Goal: Task Accomplishment & Management: Use online tool/utility

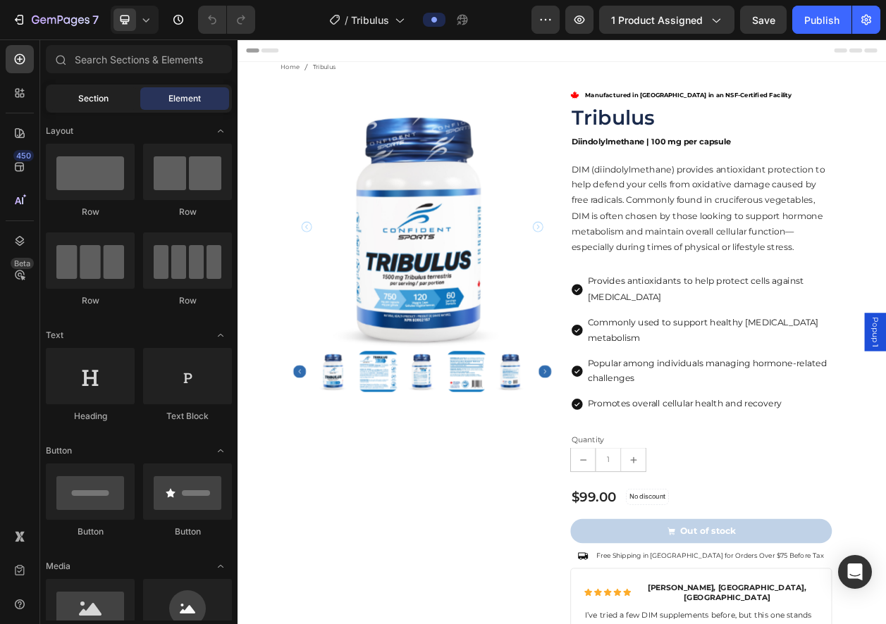
click at [95, 101] on span "Section" at bounding box center [93, 98] width 30 height 13
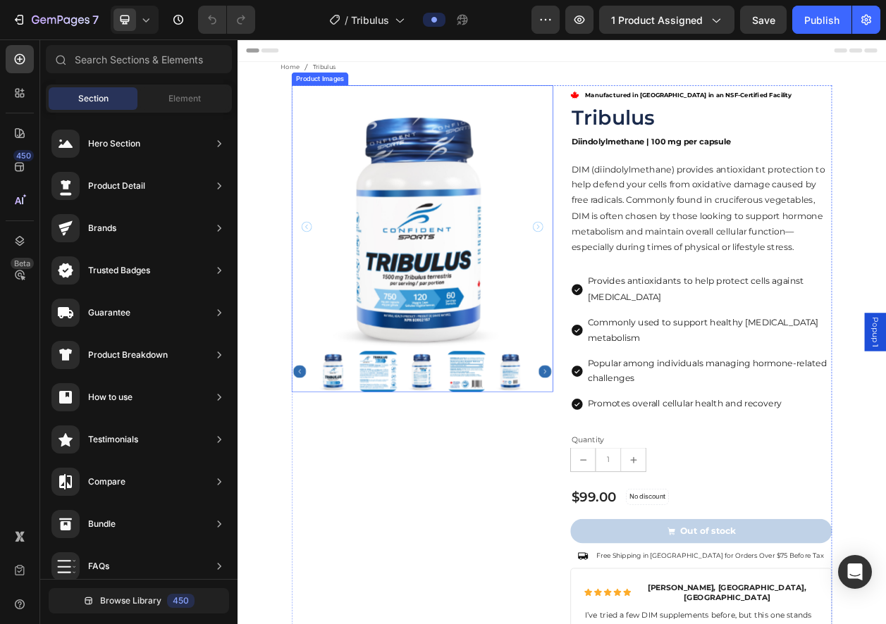
click at [376, 99] on div at bounding box center [478, 269] width 341 height 341
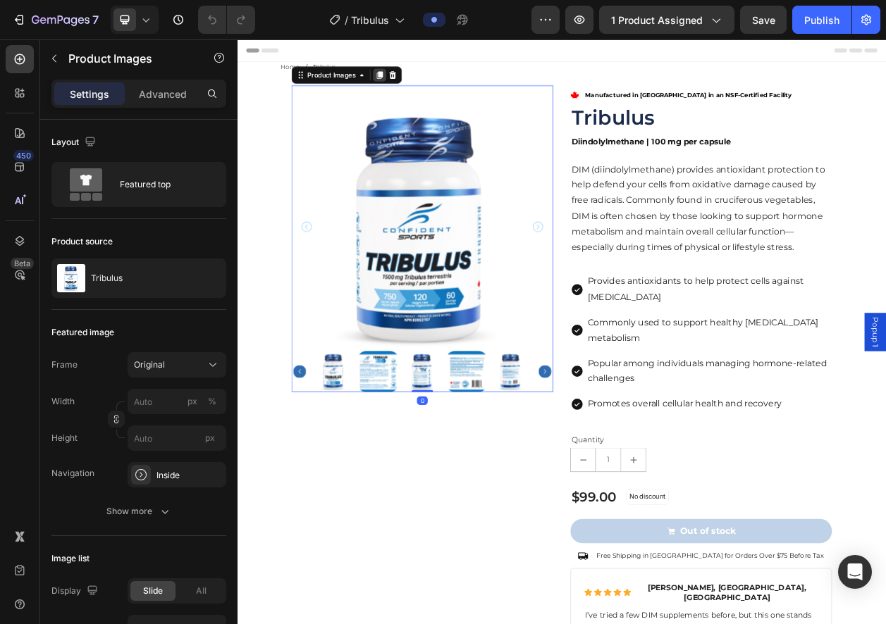
click at [417, 92] on div at bounding box center [422, 85] width 17 height 17
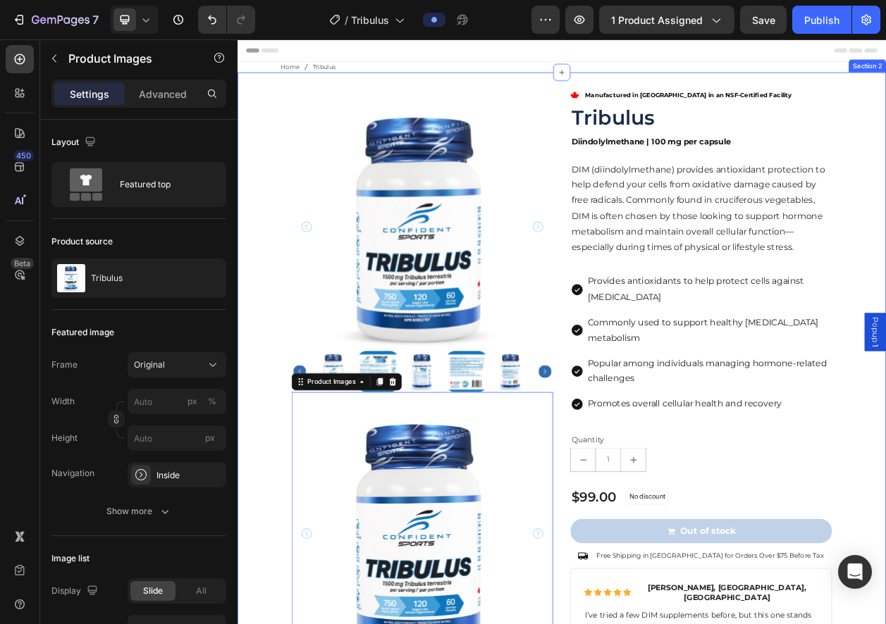
click at [626, 87] on div "Product Images Product Images 0 .id561642045450486732 .st0 { fill: red; } Manuf…" at bounding box center [659, 633] width 845 height 1102
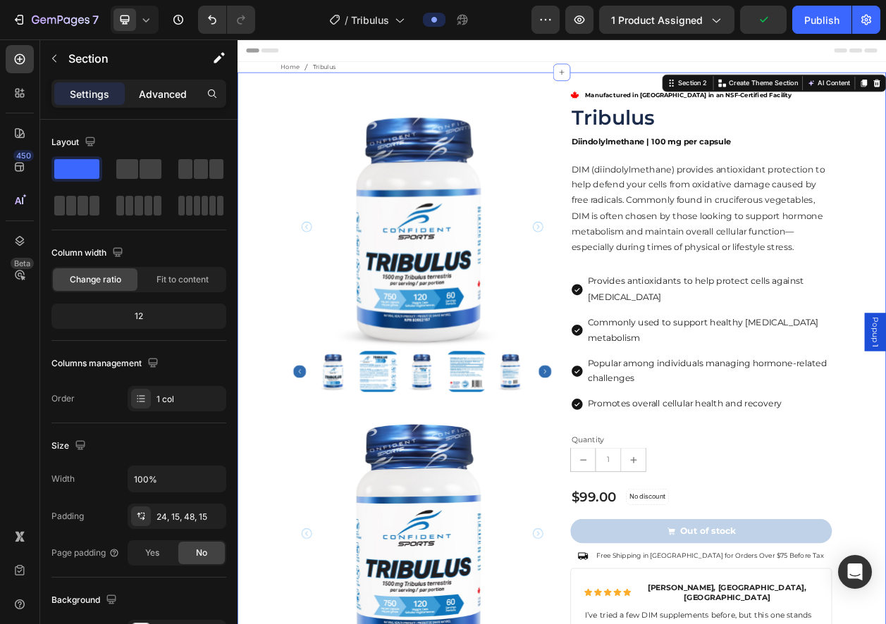
click at [149, 94] on p "Advanced" at bounding box center [163, 94] width 48 height 15
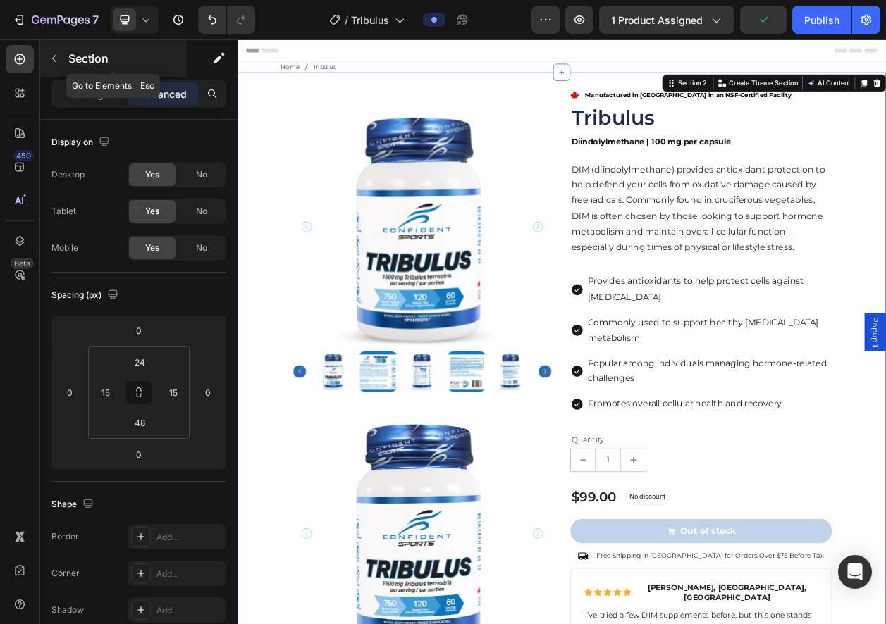
click at [56, 60] on icon "button" at bounding box center [54, 58] width 11 height 11
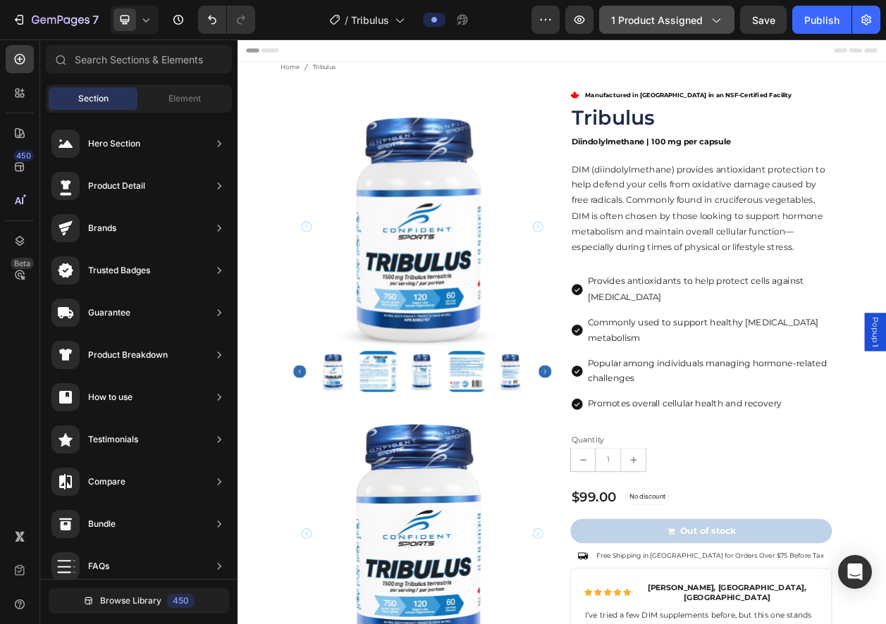
click at [714, 22] on icon "button" at bounding box center [715, 20] width 14 height 14
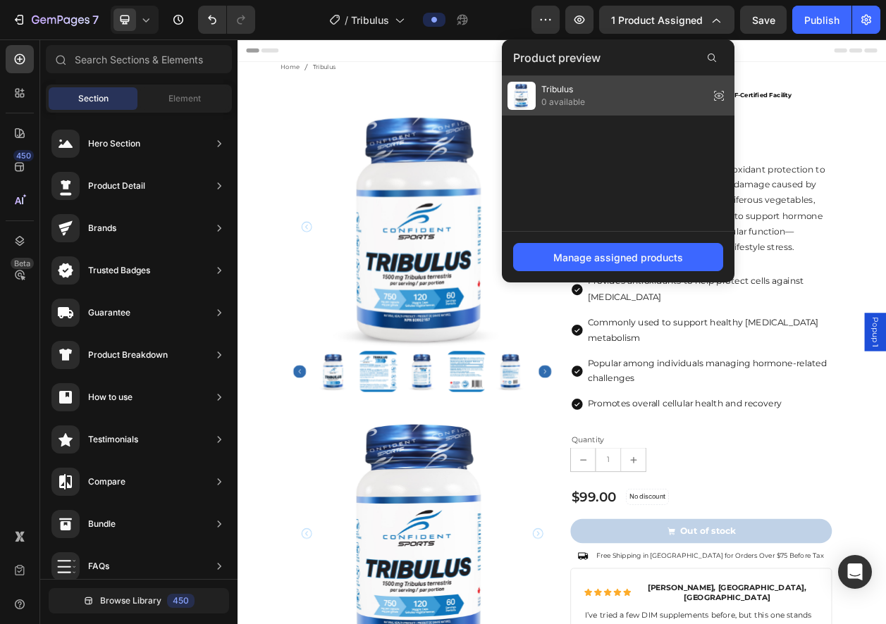
drag, startPoint x: 560, startPoint y: 90, endPoint x: 421, endPoint y: 66, distance: 140.8
click at [560, 90] on span "Tribulus" at bounding box center [563, 89] width 44 height 13
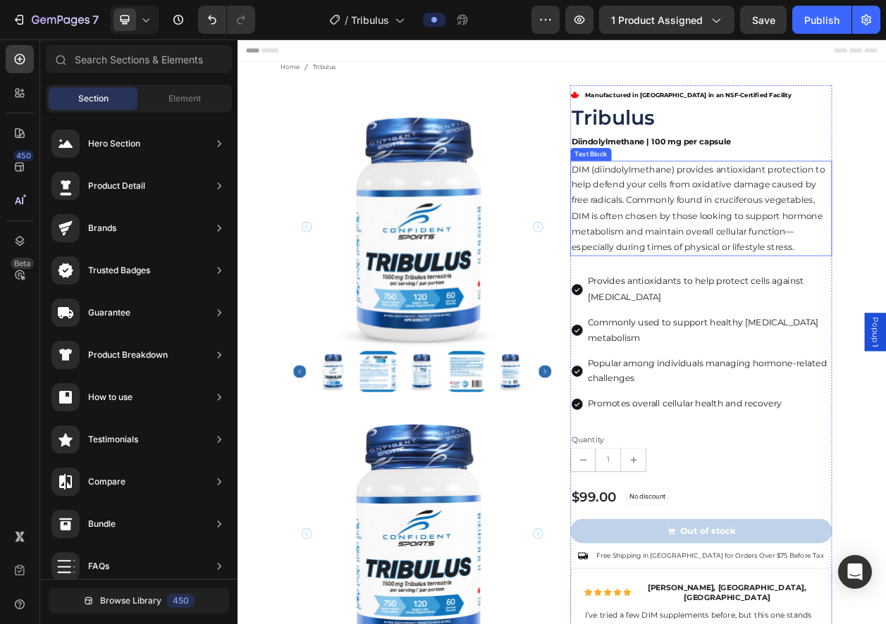
click at [826, 266] on p "DIM (diindolylmethane) provides antioxidant protection to help defend your cell…" at bounding box center [842, 260] width 338 height 122
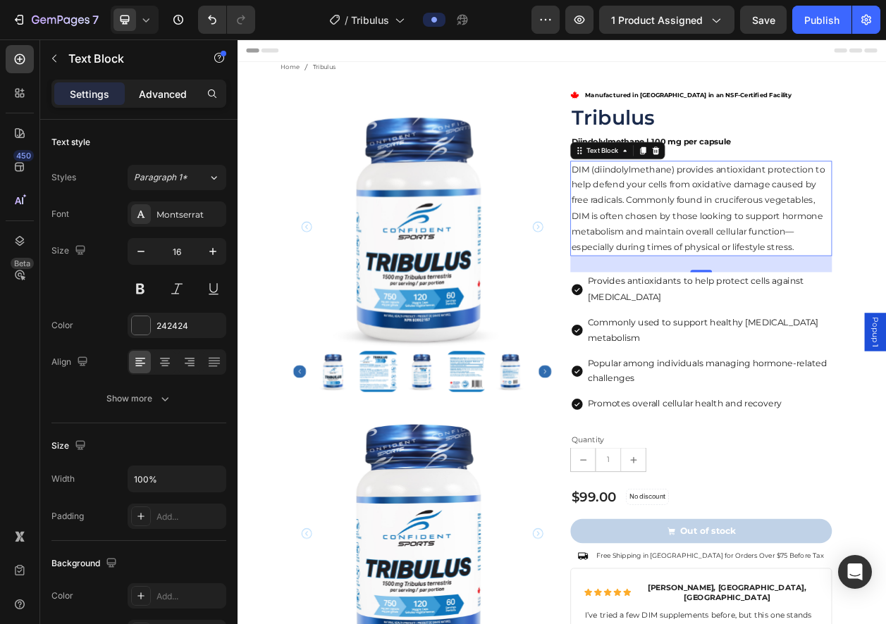
click at [176, 93] on p "Advanced" at bounding box center [163, 94] width 48 height 15
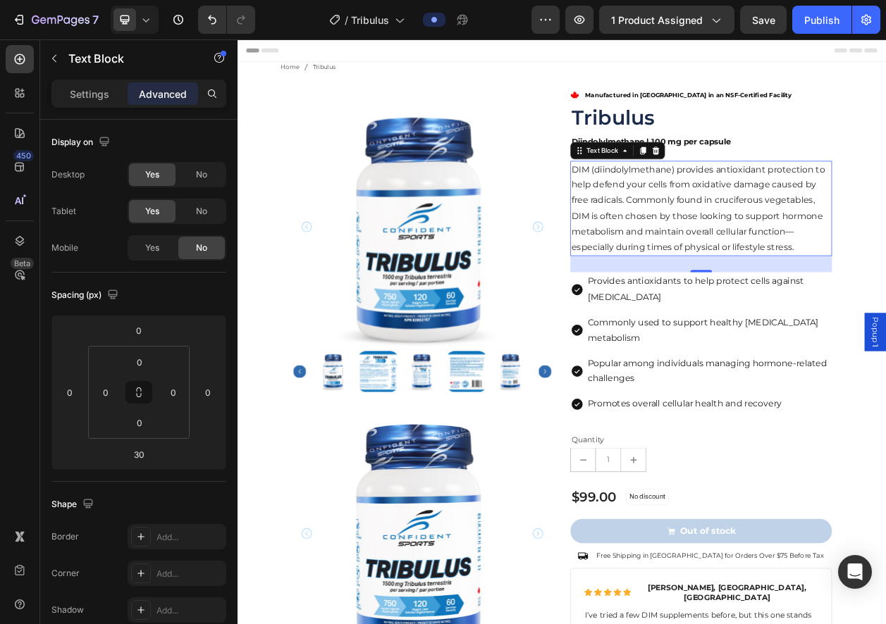
click at [85, 92] on p "Settings" at bounding box center [89, 94] width 39 height 15
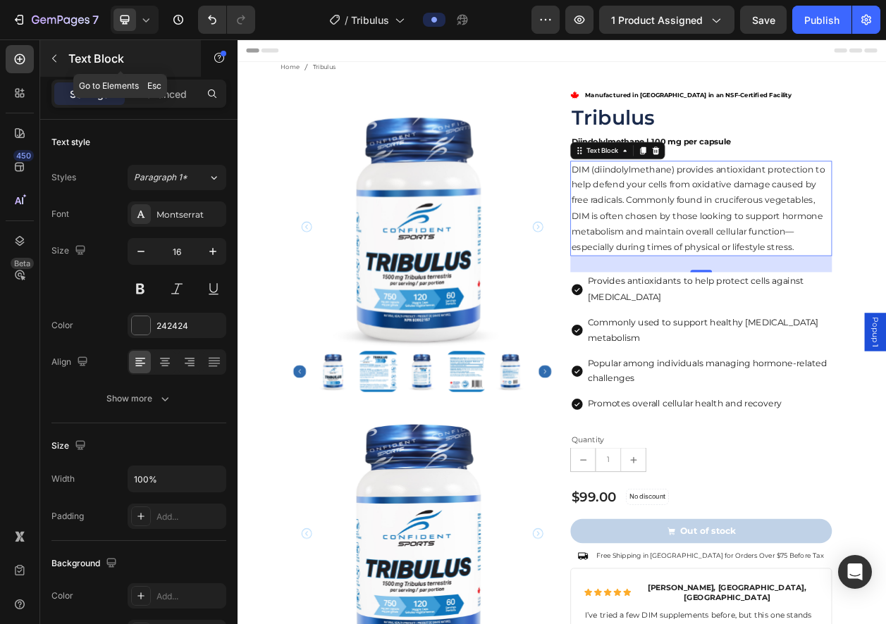
click at [61, 57] on button "button" at bounding box center [54, 58] width 23 height 23
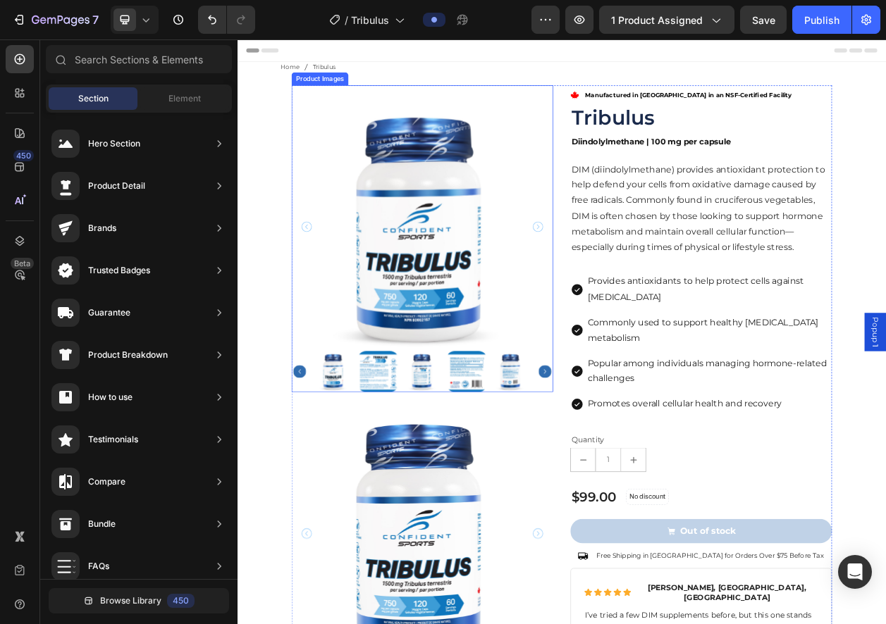
click at [433, 108] on div at bounding box center [478, 269] width 341 height 341
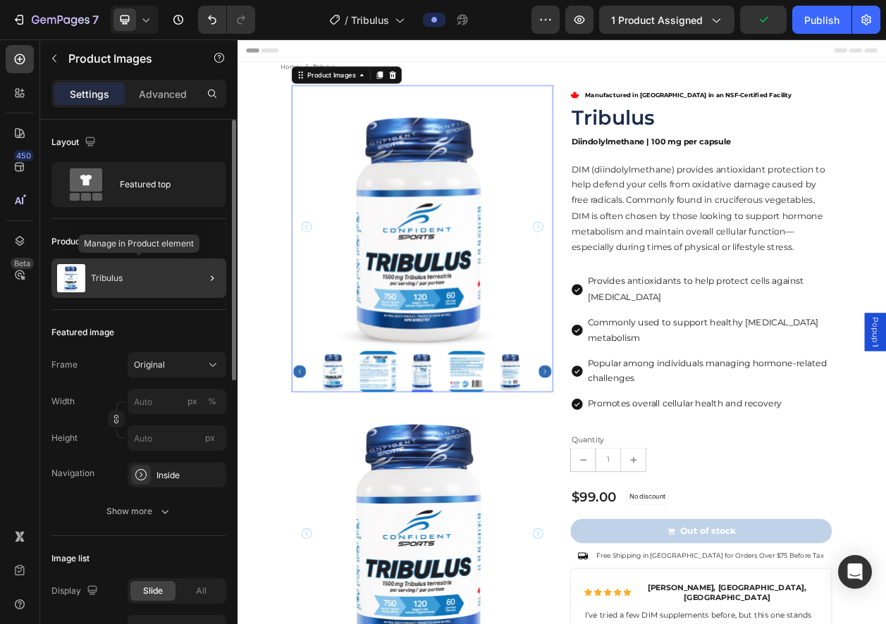
click at [154, 267] on div "Tribulus" at bounding box center [138, 278] width 175 height 39
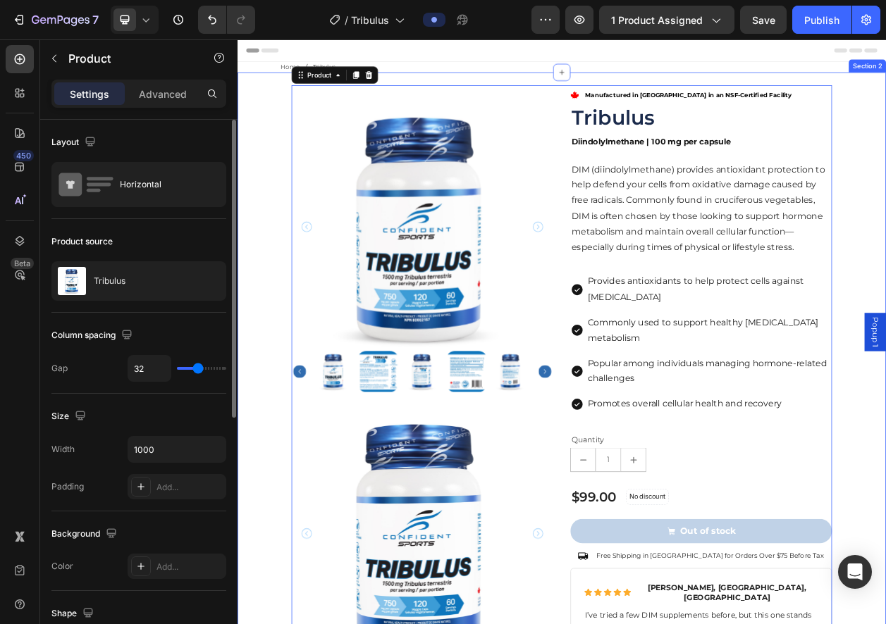
click at [885, 135] on div "Product Images Product Images .id561642045450486732 .st0 { fill: red; } Manufac…" at bounding box center [660, 624] width 824 height 1051
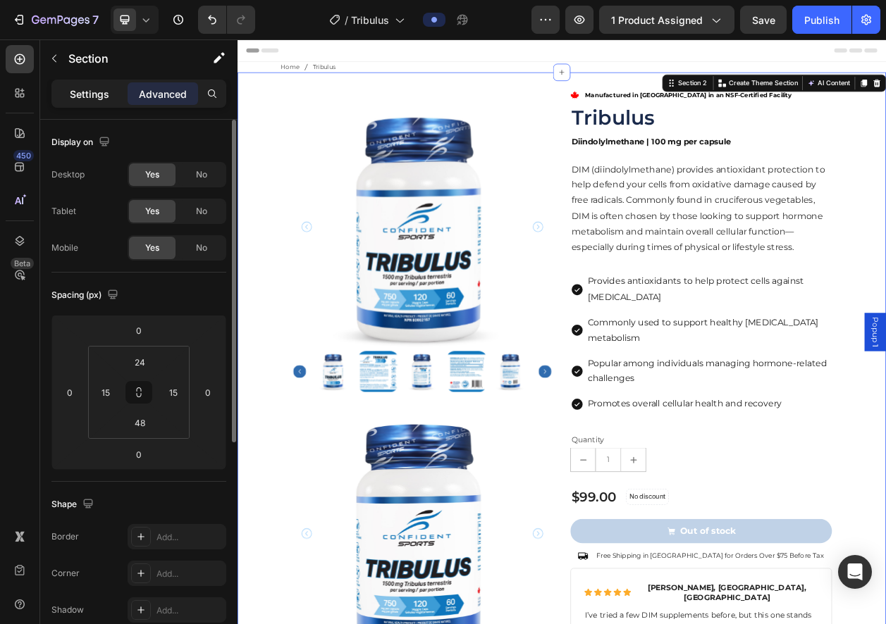
click at [80, 99] on p "Settings" at bounding box center [89, 94] width 39 height 15
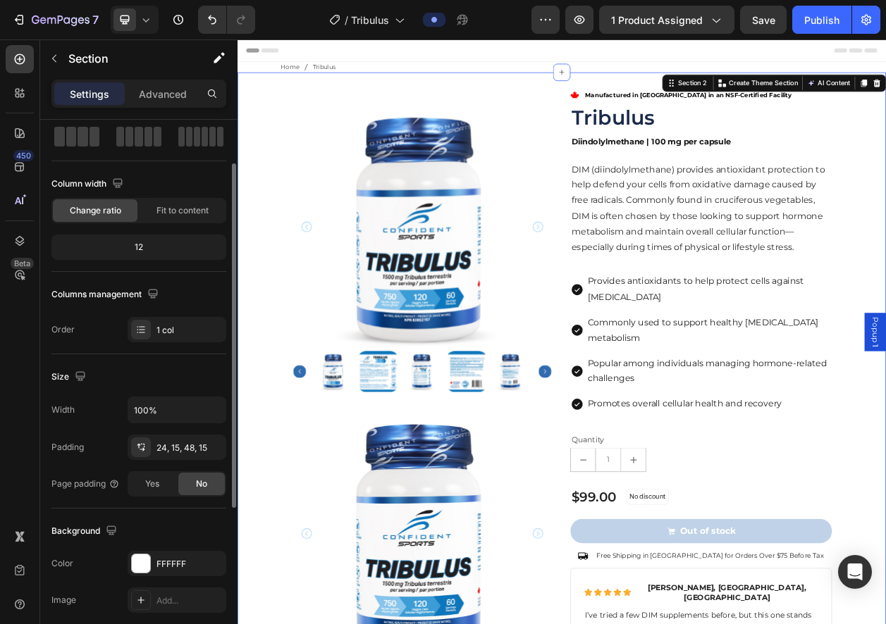
scroll to position [315, 0]
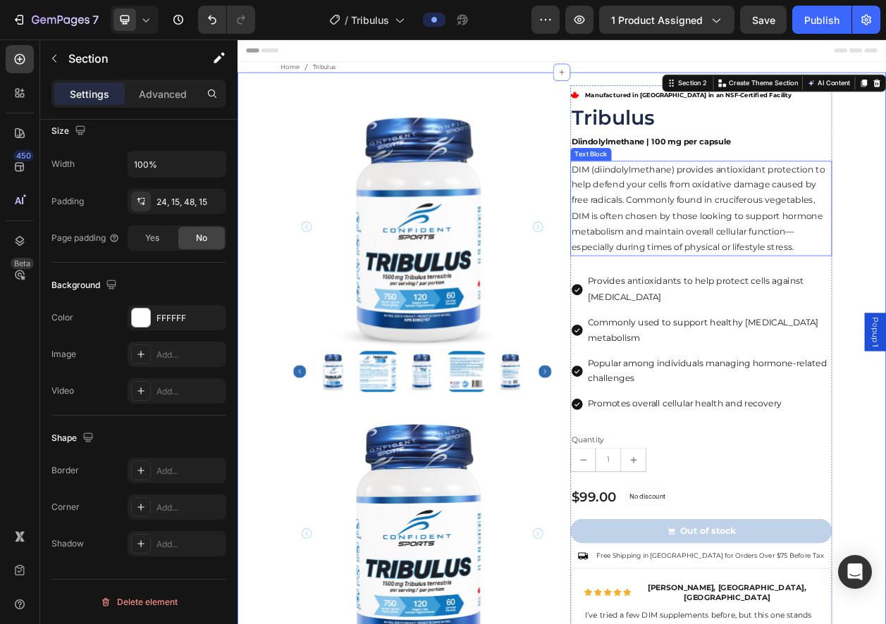
click at [879, 280] on p "DIM (diindolylmethane) provides antioxidant protection to help defend your cell…" at bounding box center [842, 260] width 338 height 122
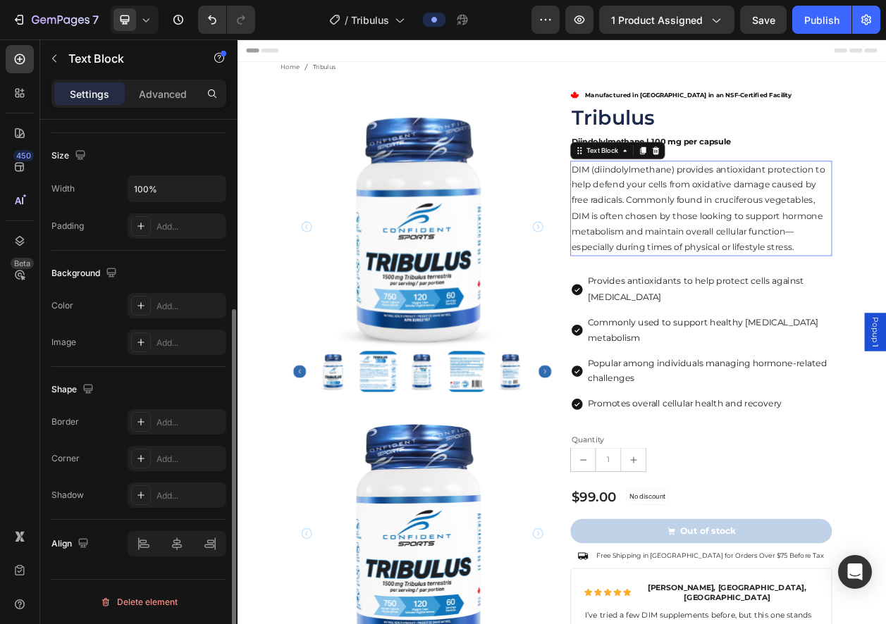
scroll to position [0, 0]
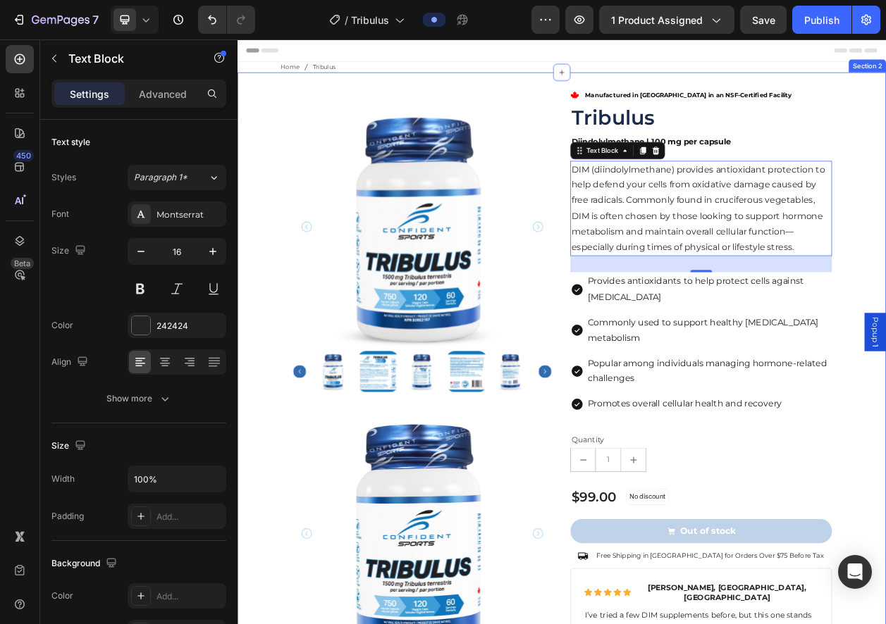
click at [885, 200] on div "Product Images Product Images .id561642045450486732 .st0 { fill: red; } Manufac…" at bounding box center [660, 624] width 824 height 1051
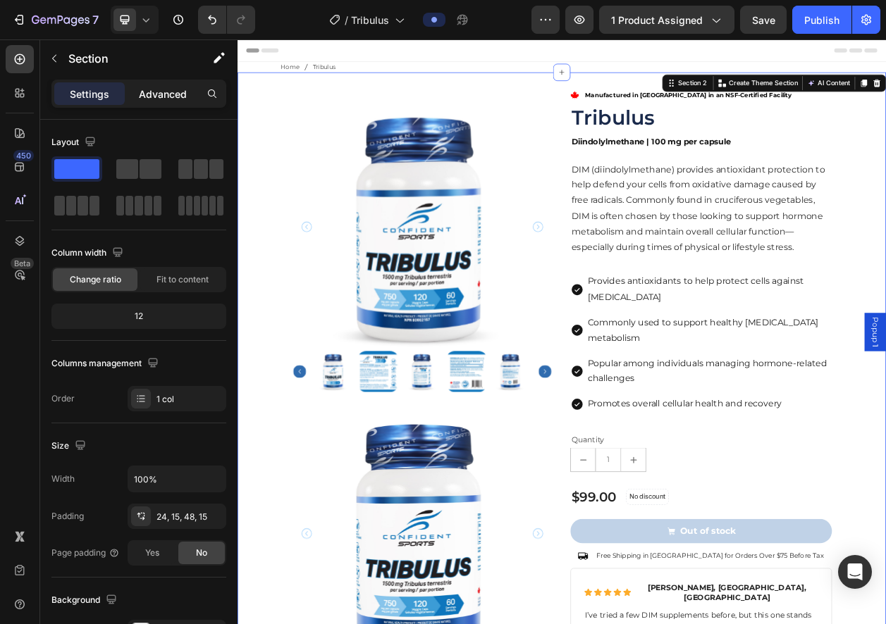
click at [178, 94] on p "Advanced" at bounding box center [163, 94] width 48 height 15
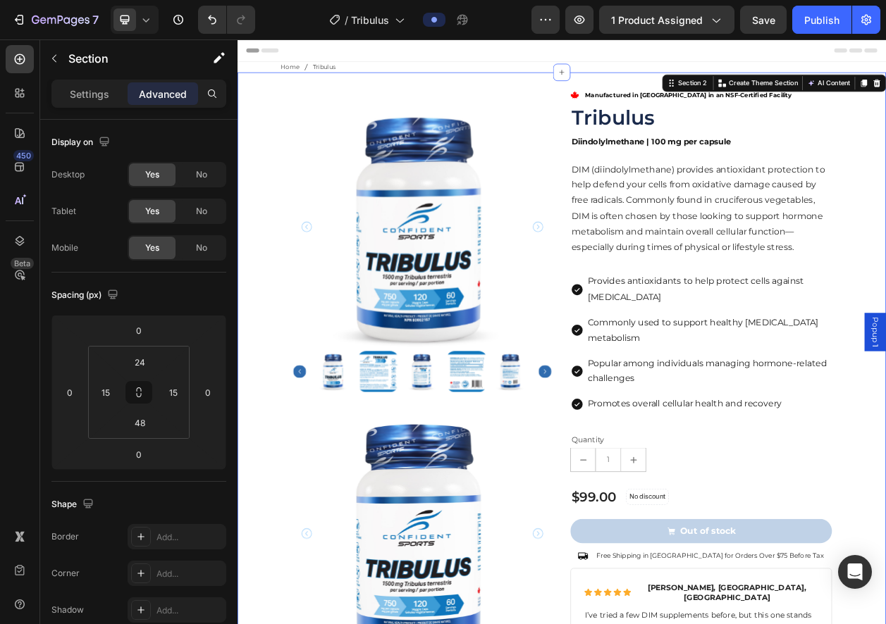
click at [53, 95] on div "Settings Advanced" at bounding box center [138, 94] width 175 height 28
drag, startPoint x: 74, startPoint y: 92, endPoint x: 57, endPoint y: 68, distance: 29.3
click at [74, 92] on p "Settings" at bounding box center [89, 94] width 39 height 15
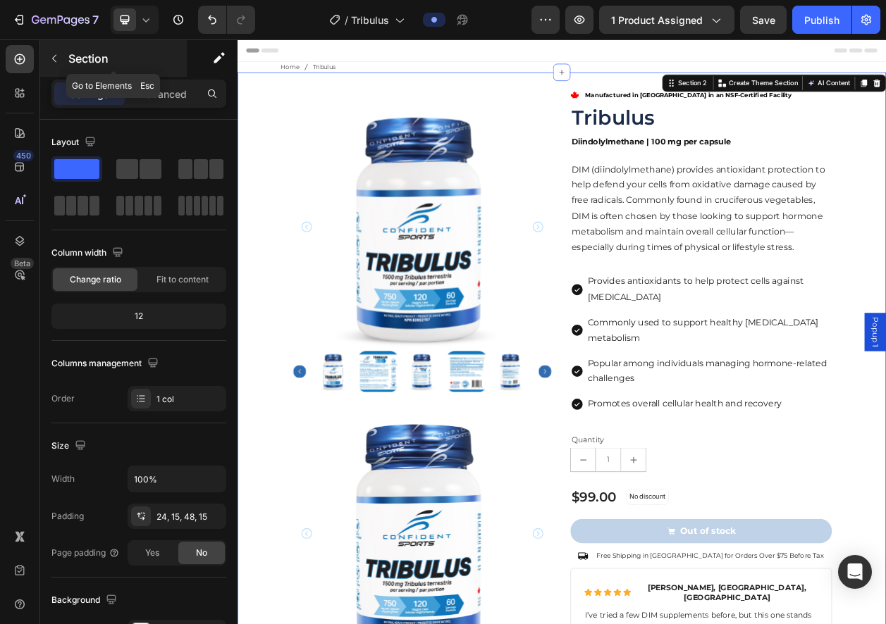
click at [54, 55] on icon "button" at bounding box center [54, 58] width 11 height 11
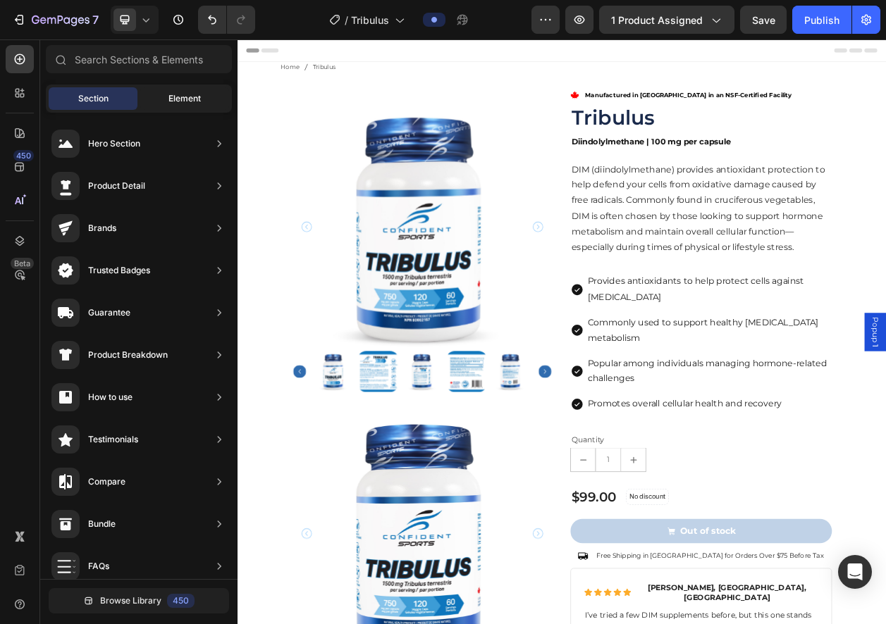
click at [177, 106] on div "Element" at bounding box center [184, 98] width 89 height 23
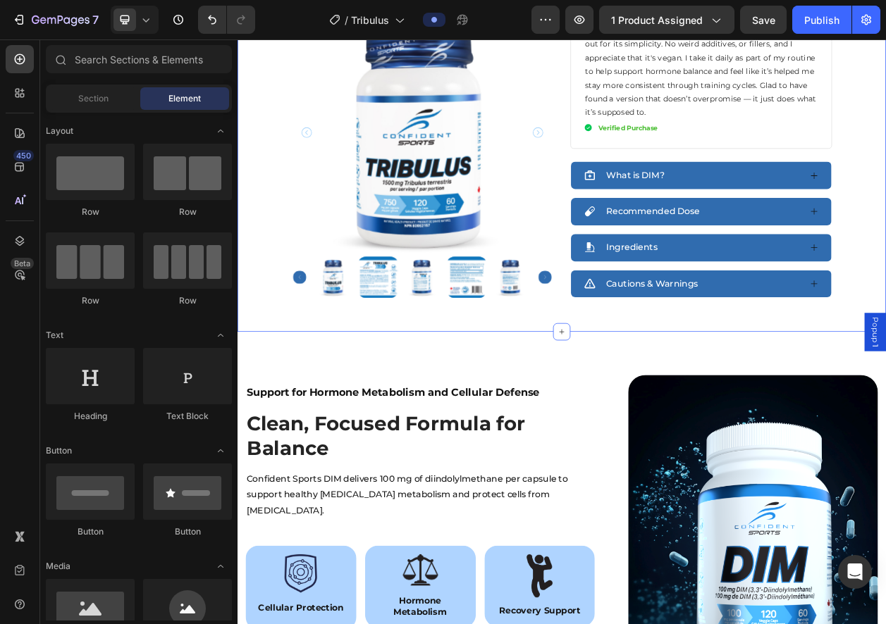
scroll to position [598, 0]
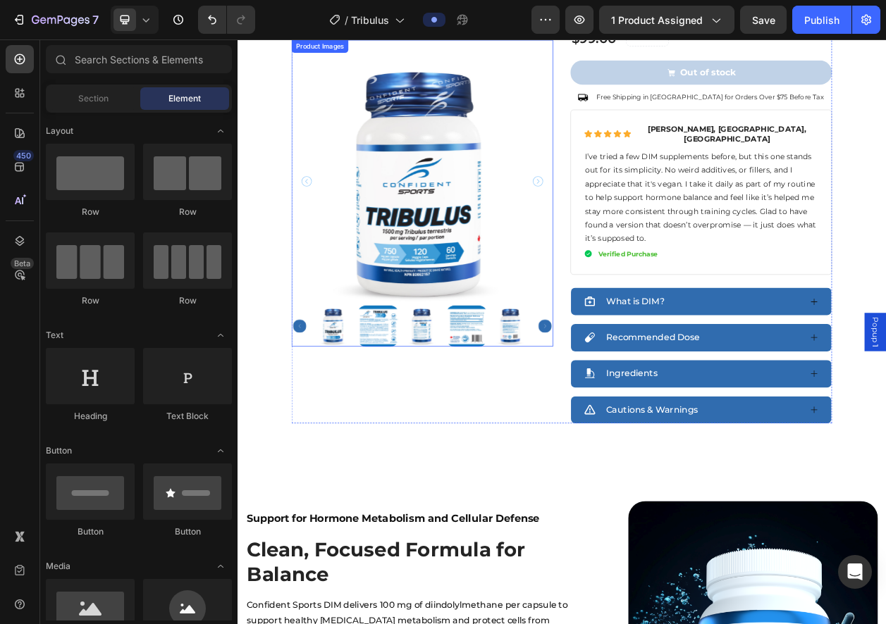
click at [640, 435] on div at bounding box center [478, 413] width 341 height 54
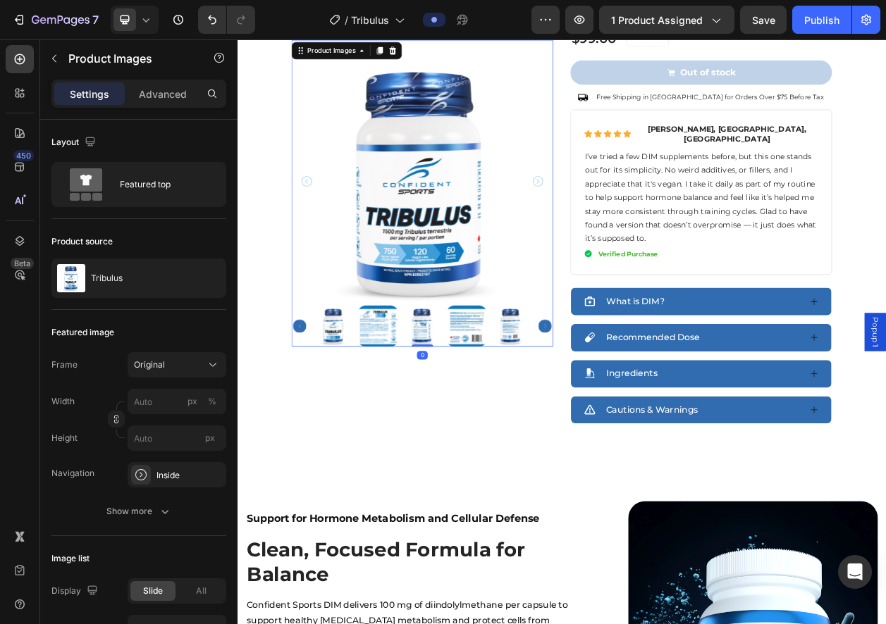
click at [435, 54] on icon at bounding box center [439, 53] width 11 height 11
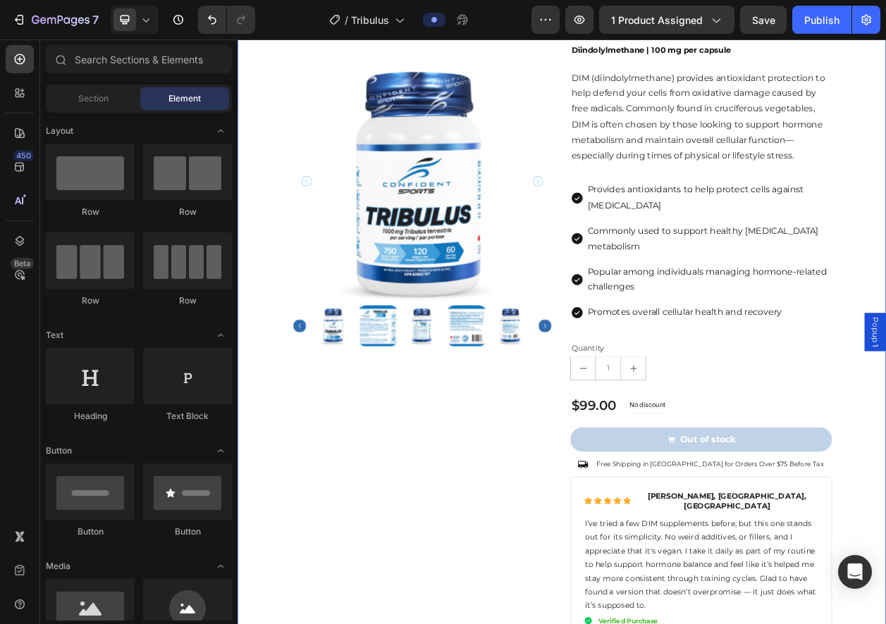
scroll to position [0, 0]
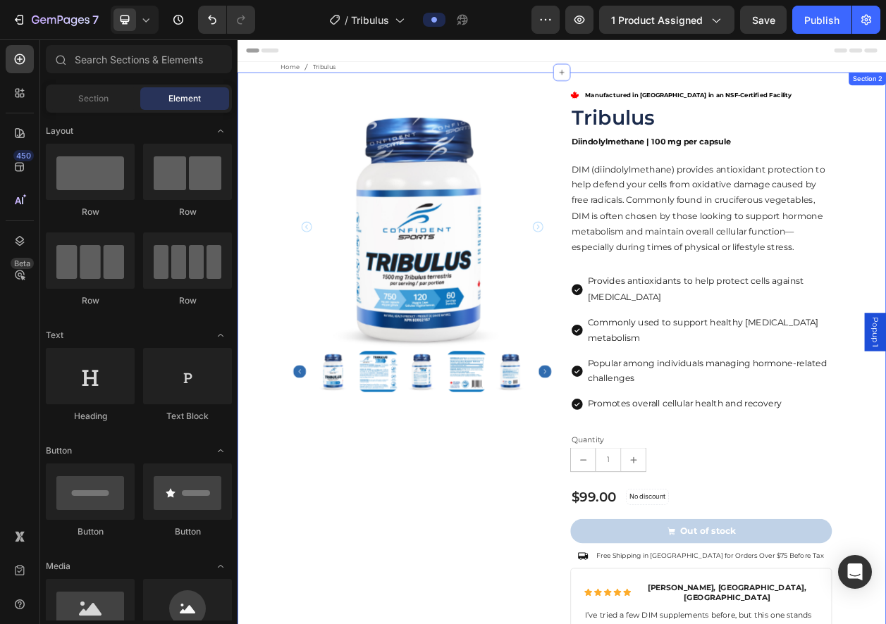
click at [885, 248] on div "Product Images .id561642045450486732 .st0 { fill: red; } Manufactured in Canada…" at bounding box center [660, 624] width 824 height 1051
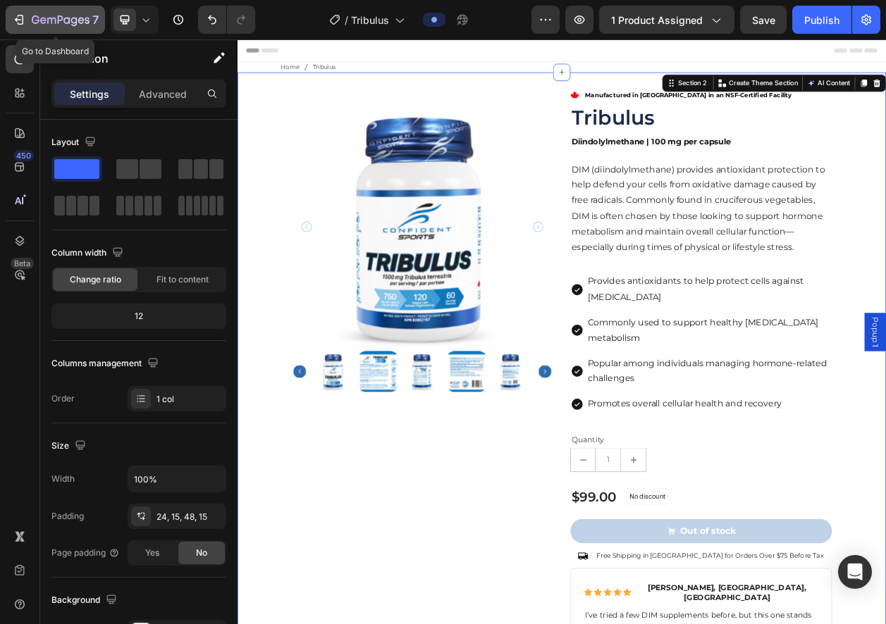
click at [56, 20] on icon "button" at bounding box center [51, 21] width 8 height 6
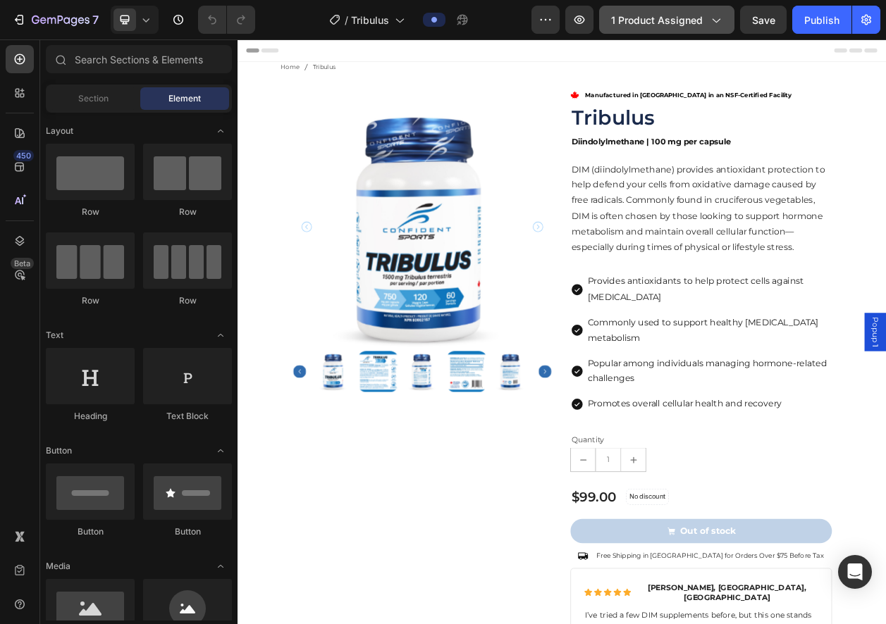
click at [712, 26] on icon "button" at bounding box center [715, 20] width 14 height 14
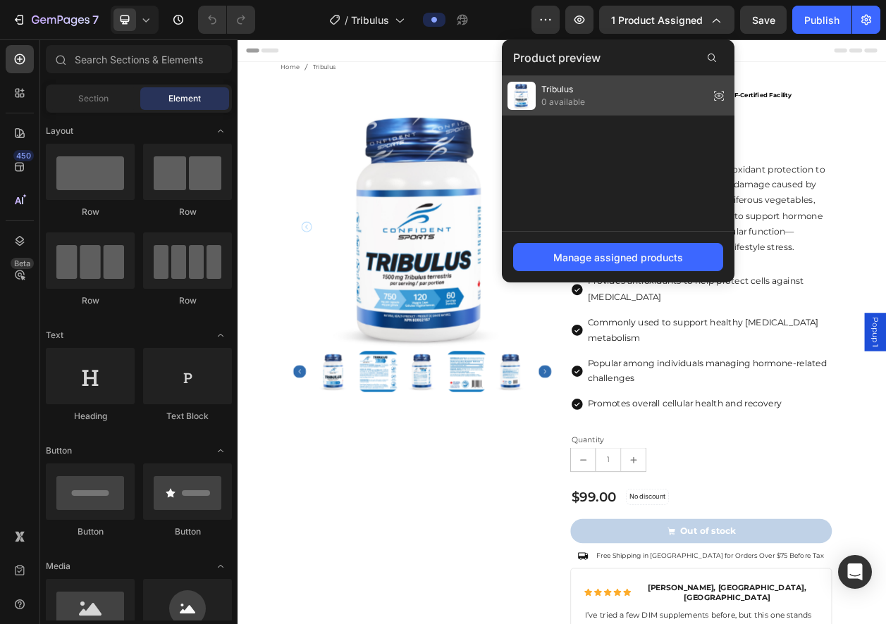
click at [621, 88] on div "Tribulus 0 available" at bounding box center [618, 95] width 232 height 39
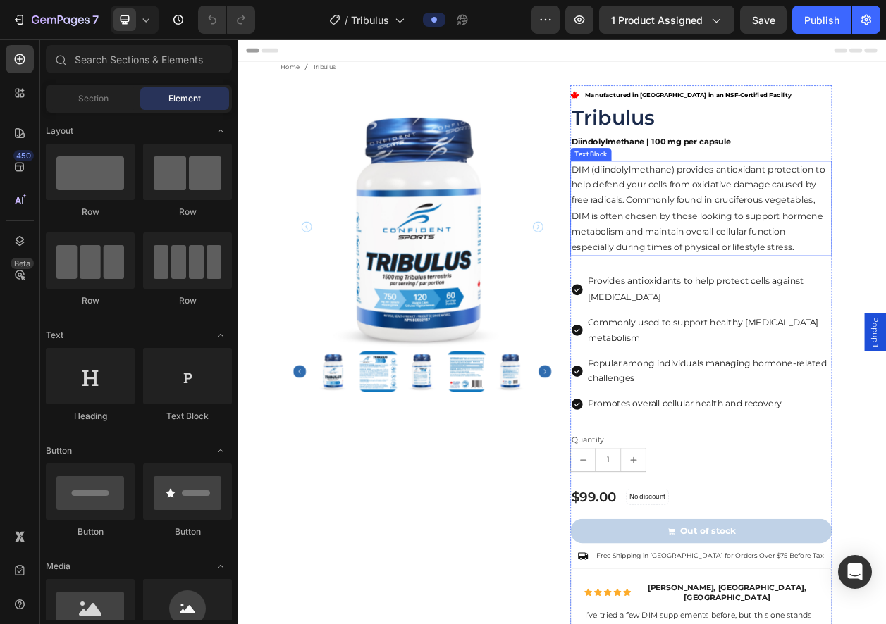
click at [885, 245] on p "DIM (diindolylmethane) provides antioxidant protection to help defend your cell…" at bounding box center [842, 260] width 338 height 122
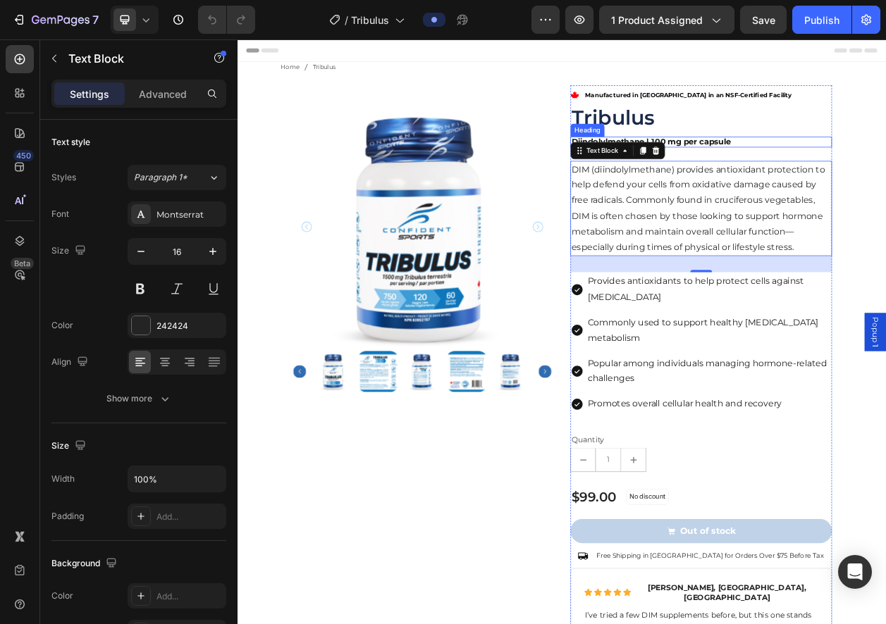
click at [861, 175] on strong "Diindolylmethane | 100 mg per capsule" at bounding box center [777, 172] width 208 height 13
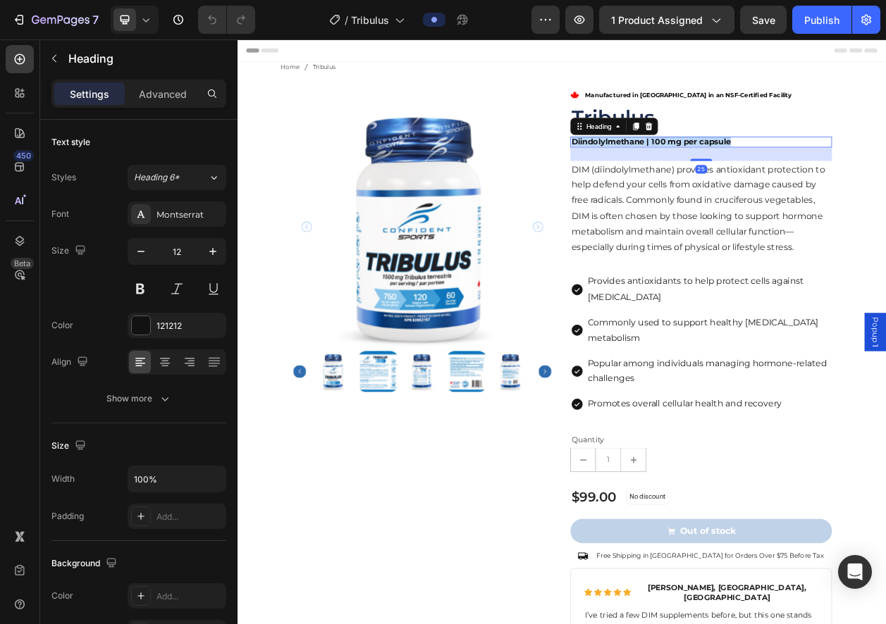
click at [861, 175] on strong "Diindolylmethane | 100 mg per capsule" at bounding box center [777, 172] width 208 height 13
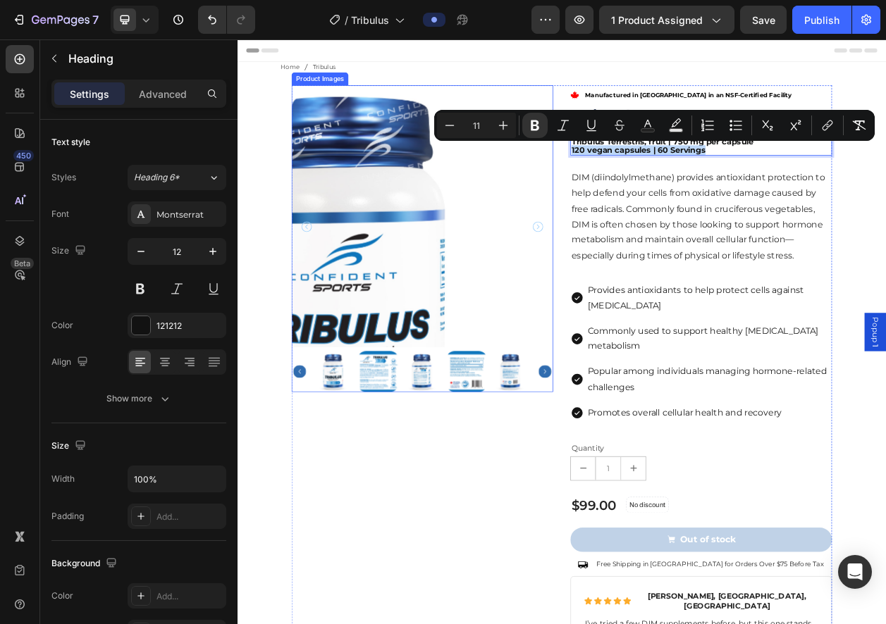
drag, startPoint x: 860, startPoint y: 181, endPoint x: 745, endPoint y: 204, distance: 117.0
click at [630, 187] on div "Product Images .id561642045450486732 .st0 { fill: red; } Manufactured in [GEOGR…" at bounding box center [660, 624] width 705 height 1050
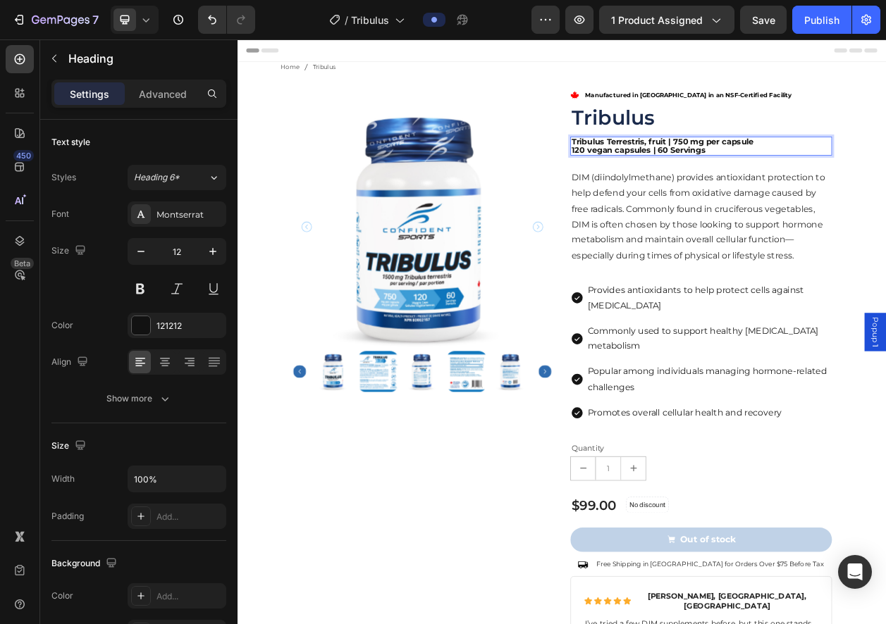
click at [885, 178] on p "Tribulus Terrestris, fruit | 750 mg per capsule 120 vegan capsules | 60 Servings" at bounding box center [842, 179] width 338 height 22
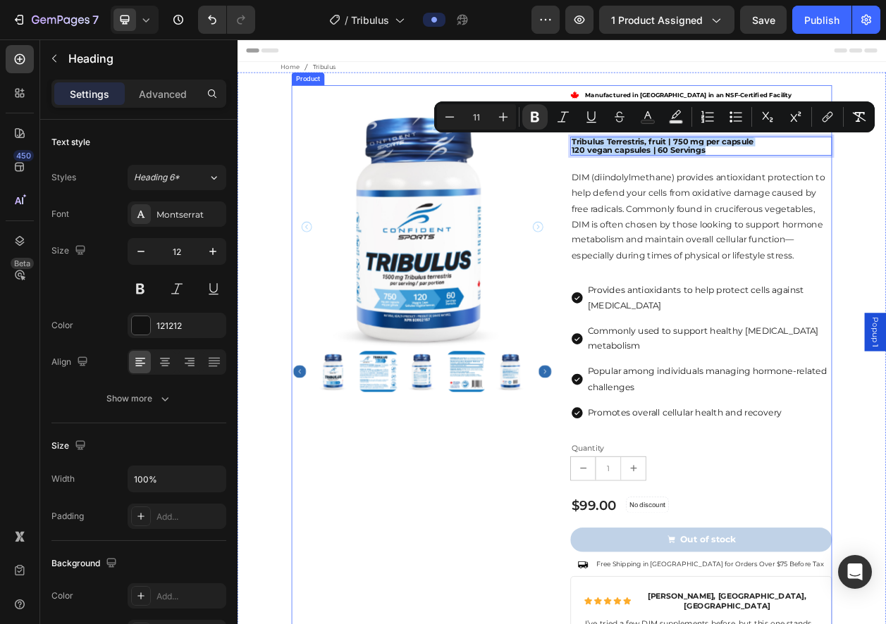
drag, startPoint x: 947, startPoint y: 184, endPoint x: 641, endPoint y: 170, distance: 306.1
click at [643, 168] on div "Product Images .id561642045450486732 .st0 { fill: red; } Manufactured in [GEOGR…" at bounding box center [660, 624] width 705 height 1050
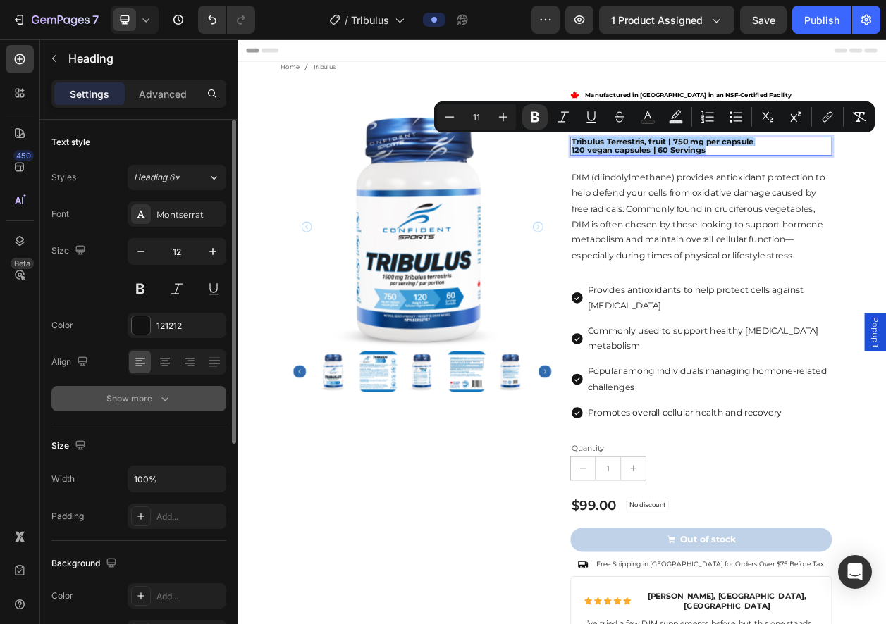
click at [122, 398] on div "Show more" at bounding box center [139, 399] width 66 height 14
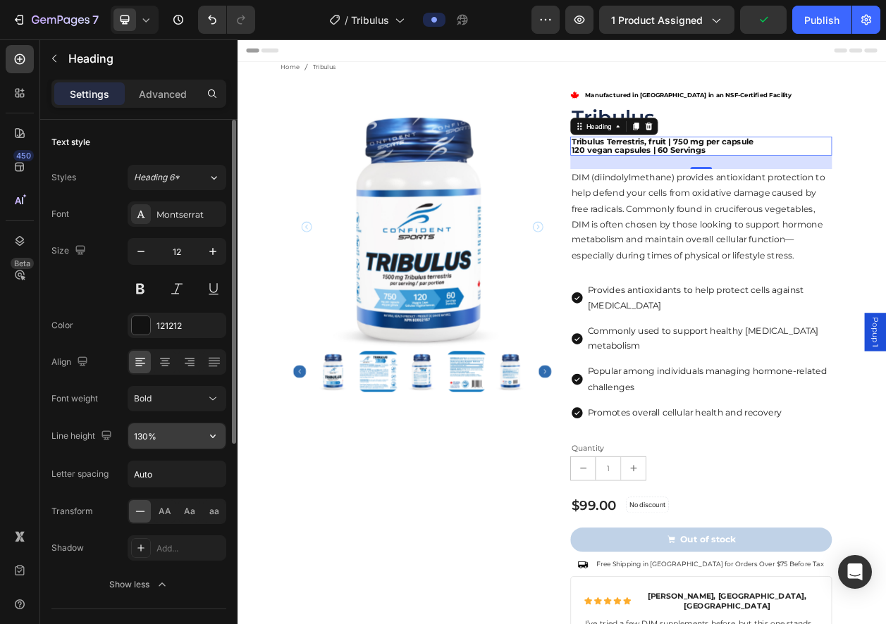
click at [198, 441] on input "130%" at bounding box center [176, 435] width 97 height 25
click at [220, 437] on button "button" at bounding box center [212, 435] width 25 height 25
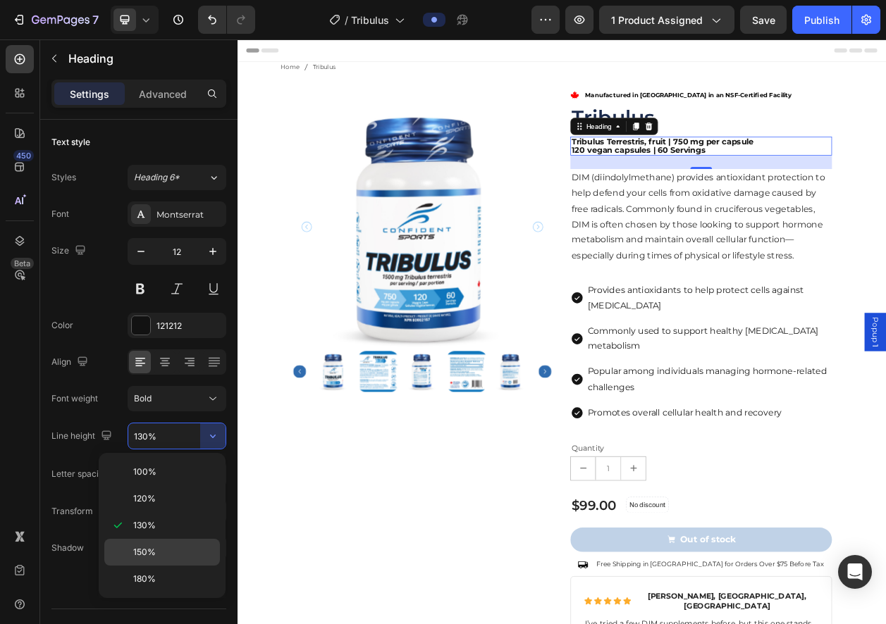
click at [147, 556] on span "150%" at bounding box center [144, 552] width 23 height 13
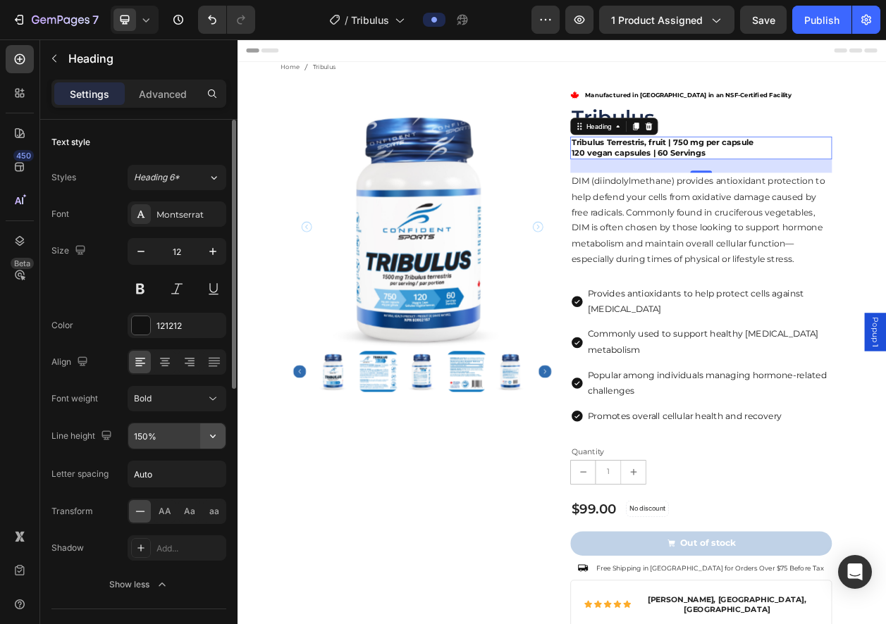
click at [215, 436] on icon "button" at bounding box center [213, 436] width 14 height 14
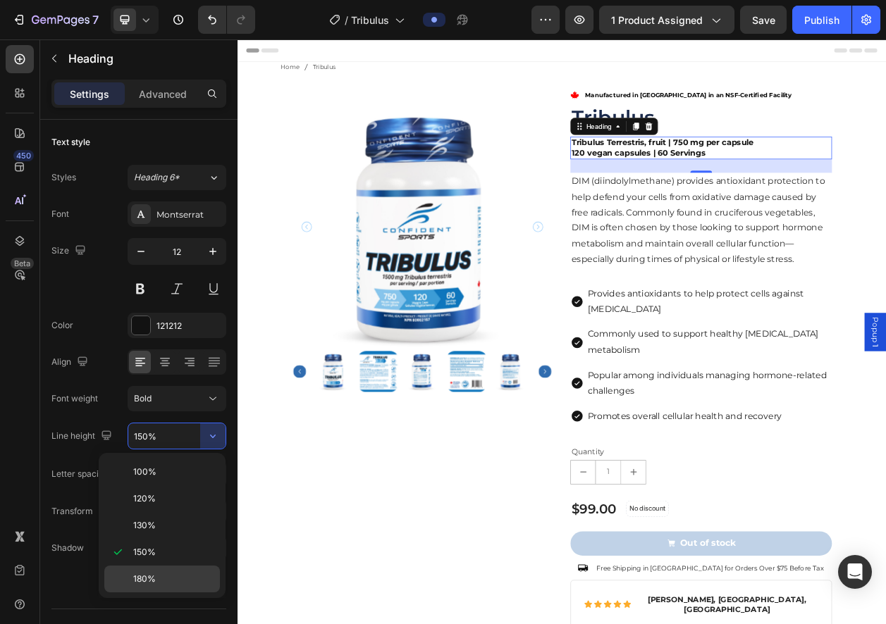
drag, startPoint x: 170, startPoint y: 568, endPoint x: 68, endPoint y: 631, distance: 120.8
click at [170, 568] on div "180%" at bounding box center [162, 579] width 116 height 27
type input "180%"
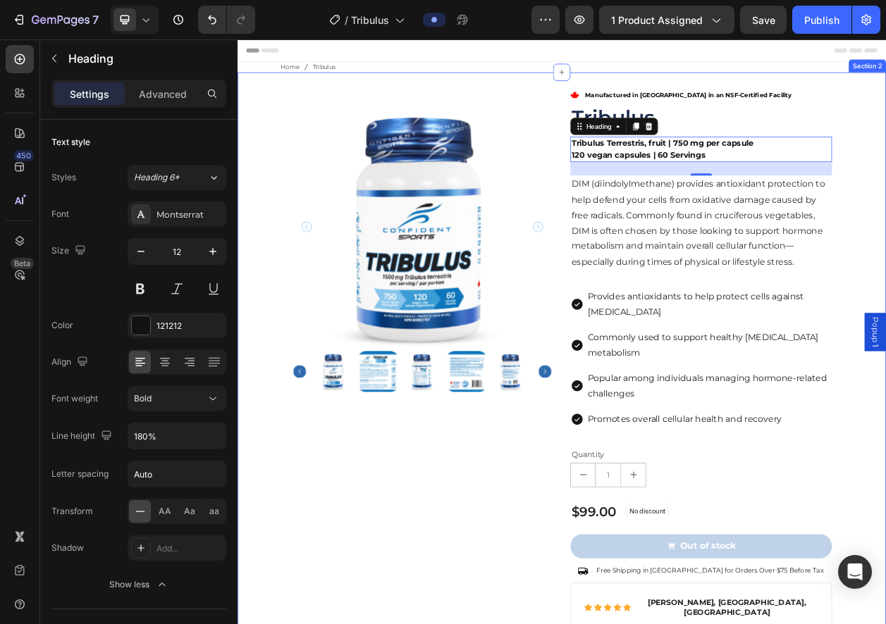
click at [885, 248] on div "Product Images .id561642045450486732 .st0 { fill: red; } Manufactured in [GEOGR…" at bounding box center [660, 634] width 824 height 1070
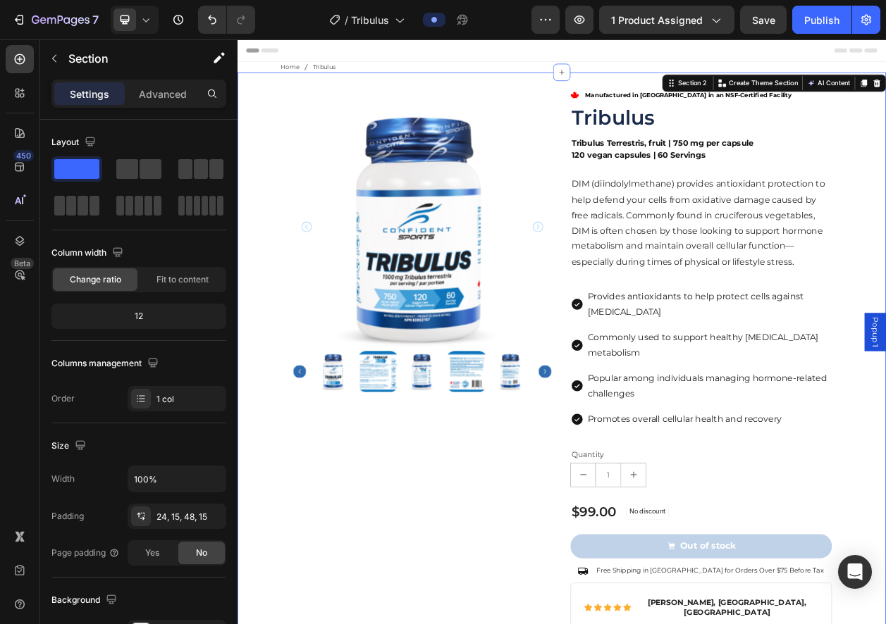
click at [878, 302] on p "DIM (diindolylmethane) provides antioxidant protection to help defend your cell…" at bounding box center [842, 279] width 338 height 122
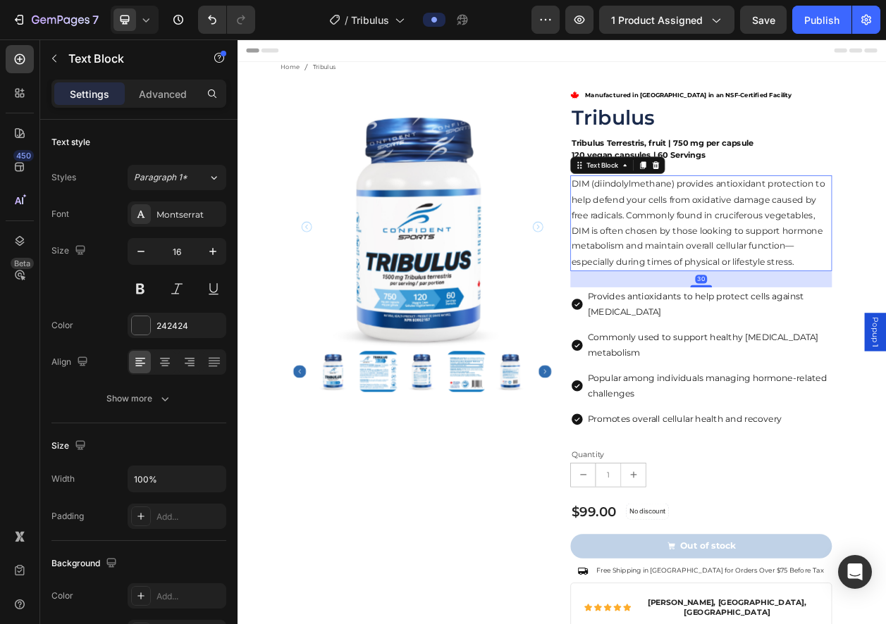
click at [878, 302] on p "DIM (diindolylmethane) provides antioxidant protection to help defend your cell…" at bounding box center [842, 279] width 338 height 122
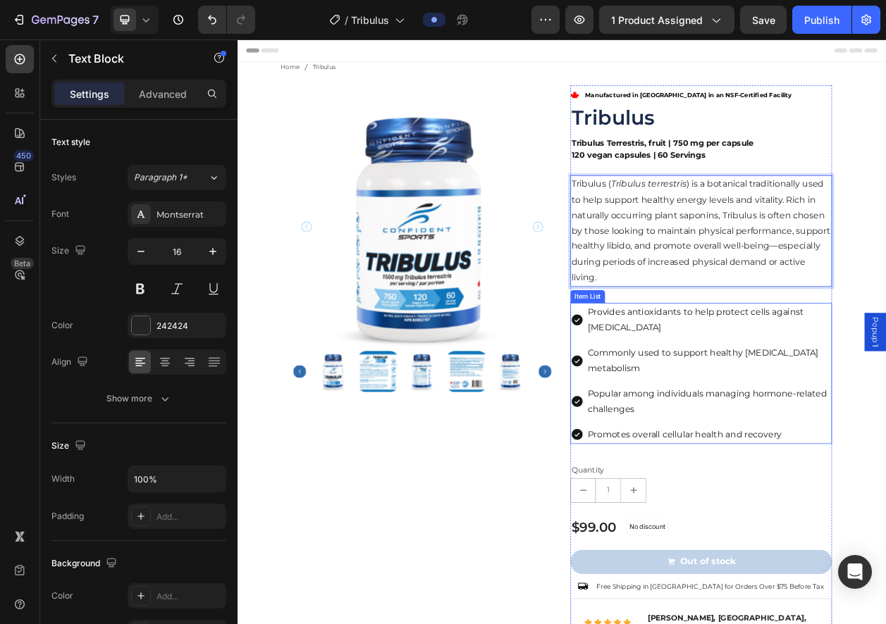
click at [769, 414] on p "Provides antioxidants to help protect cells against [MEDICAL_DATA]" at bounding box center [852, 405] width 316 height 41
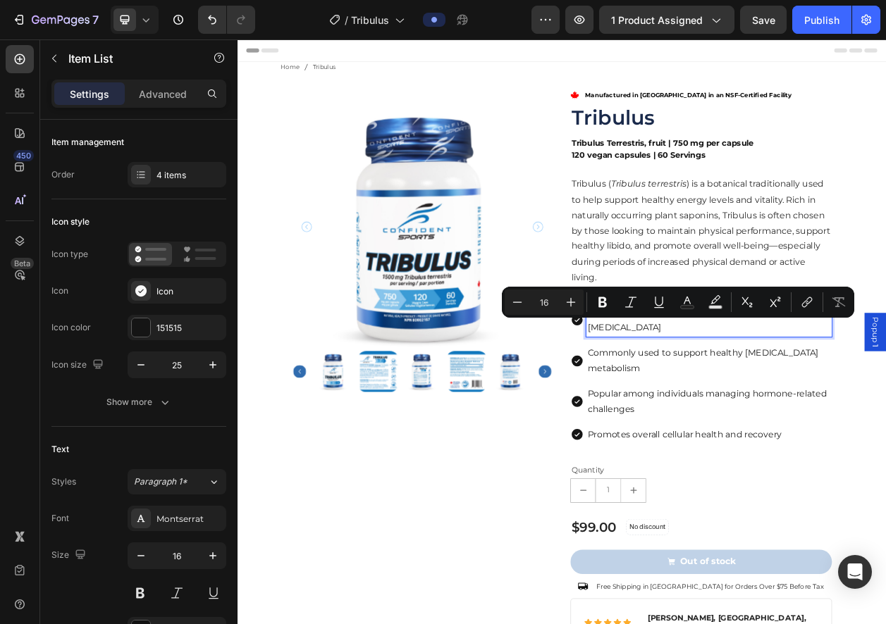
click at [795, 411] on p "Provides antioxidants to help protect cells against [MEDICAL_DATA]" at bounding box center [852, 405] width 316 height 41
click at [798, 414] on p "Provides antioxidants to help protect cells against [MEDICAL_DATA]" at bounding box center [852, 405] width 316 height 41
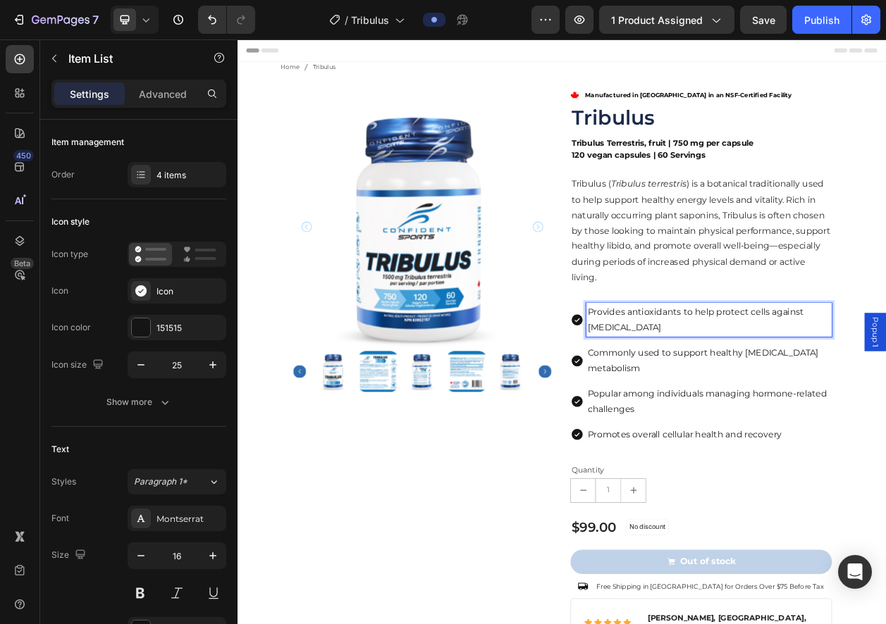
drag, startPoint x: 798, startPoint y: 414, endPoint x: 677, endPoint y: 392, distance: 123.1
click at [677, 392] on div "Provides antioxidants to help protect cells against [MEDICAL_DATA]" at bounding box center [841, 405] width 341 height 45
drag, startPoint x: 697, startPoint y: 397, endPoint x: 715, endPoint y: 414, distance: 24.9
click at [697, 397] on span "igh-Potency Formula – Delivers 750mg of Tribulus terrestris per capsule" at bounding box center [834, 405] width 280 height 34
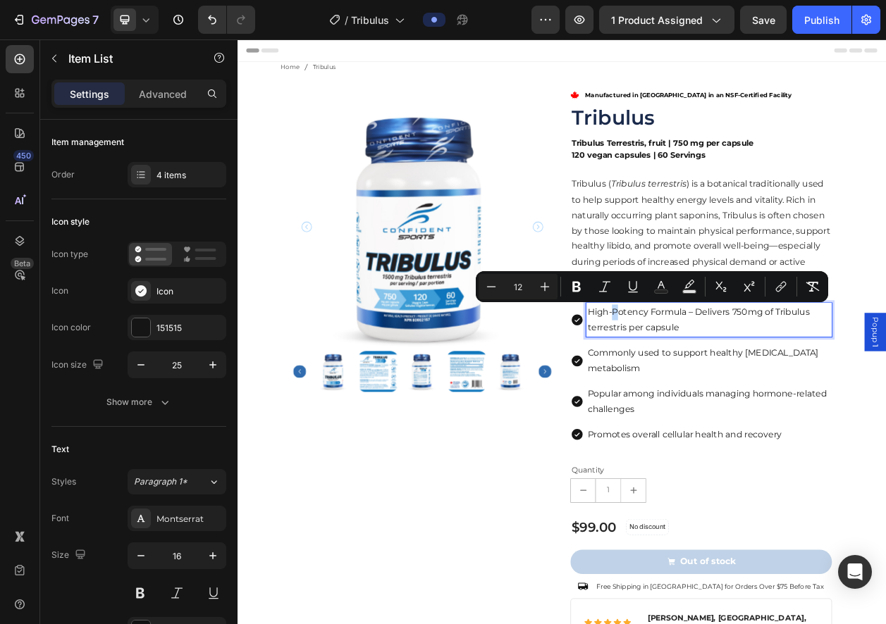
click at [721, 397] on span "High-Potency Formula – Delivers 750mg of Tribulus terrestris per capsule" at bounding box center [839, 405] width 290 height 34
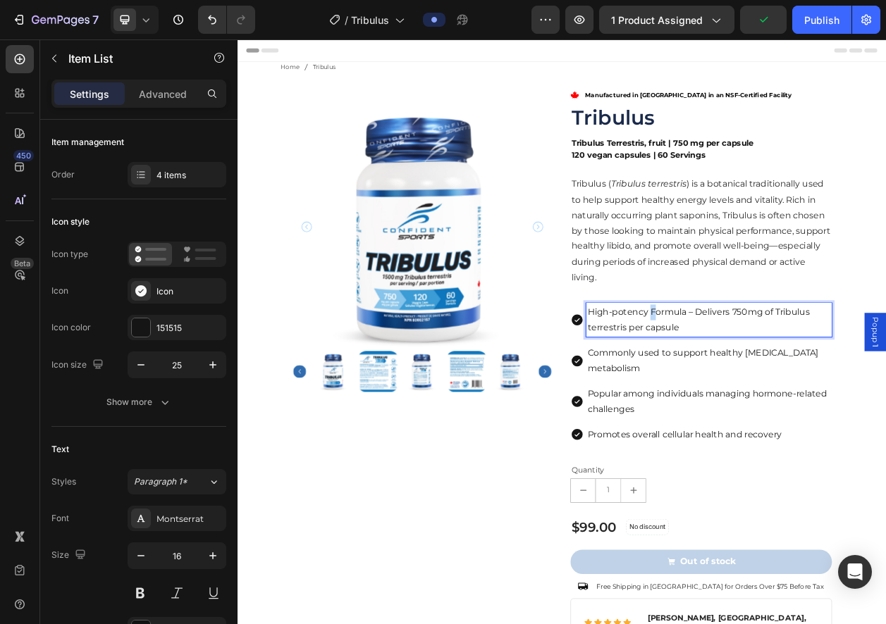
click at [771, 398] on span "High-potency Formula – Delivers 750mg of Tribulus terrestris per capsule" at bounding box center [839, 405] width 290 height 34
drag, startPoint x: 816, startPoint y: 395, endPoint x: 829, endPoint y: 398, distance: 13.7
click at [829, 398] on span "High-potency formula – Delivers 750mg of Tribulus terrestris per capsule" at bounding box center [837, 405] width 286 height 34
click at [762, 450] on p "Commonly used to support healthy [MEDICAL_DATA] metabolism" at bounding box center [852, 458] width 316 height 41
click at [763, 450] on p "Commonly used to support healthy [MEDICAL_DATA] metabolism" at bounding box center [852, 458] width 316 height 41
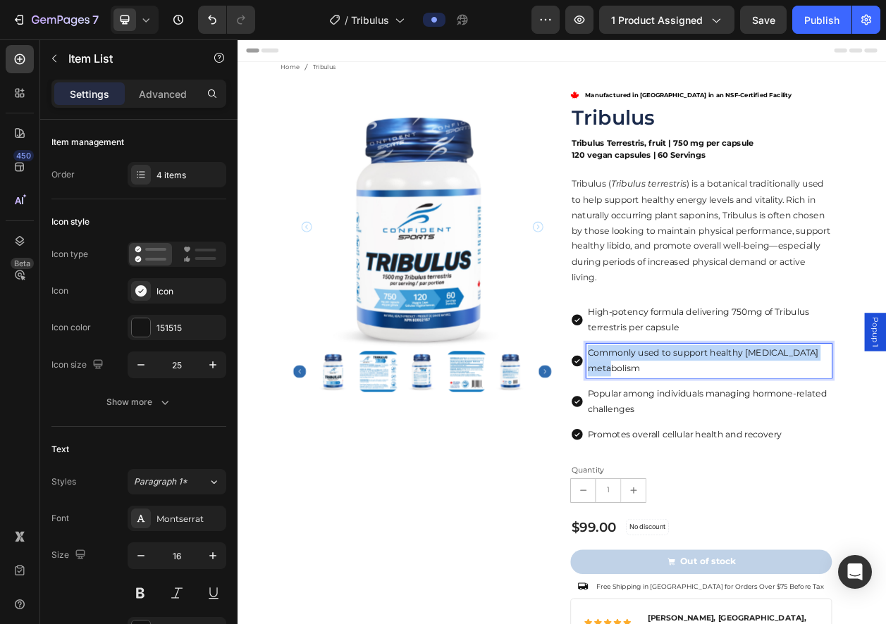
click at [764, 449] on p "Commonly used to support healthy [MEDICAL_DATA] metabolism" at bounding box center [852, 458] width 316 height 41
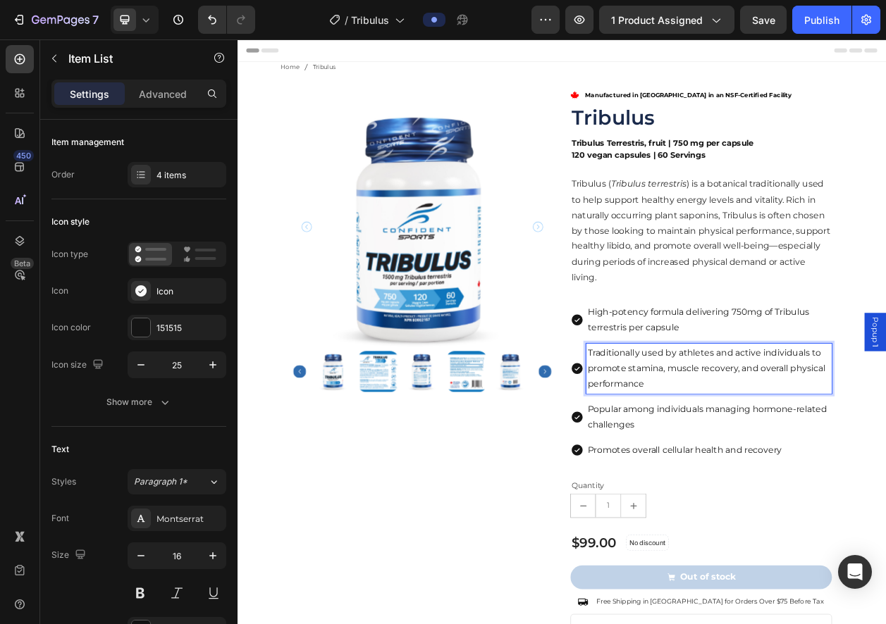
drag, startPoint x: 859, startPoint y: 447, endPoint x: 955, endPoint y: 453, distance: 96.0
click at [885, 458] on p "Traditionally used by athletes and active individuals to promote stamina, muscl…" at bounding box center [852, 468] width 316 height 61
click at [885, 447] on span "Traditionally used by athletes and active individuals to promote stamina, muscl…" at bounding box center [849, 468] width 310 height 54
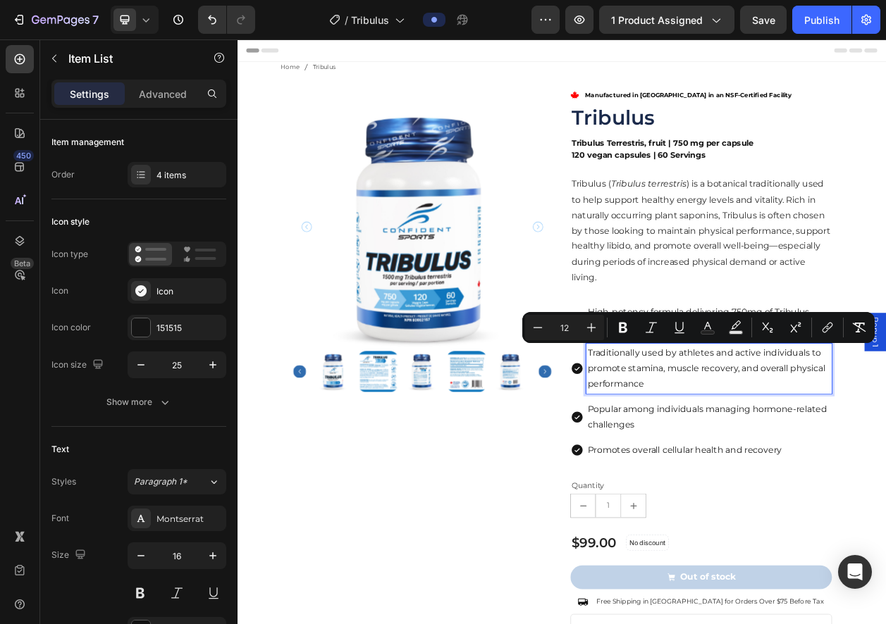
click at [885, 449] on span "Traditionally used by athletes and active individuals to promote stamina, muscl…" at bounding box center [849, 468] width 310 height 54
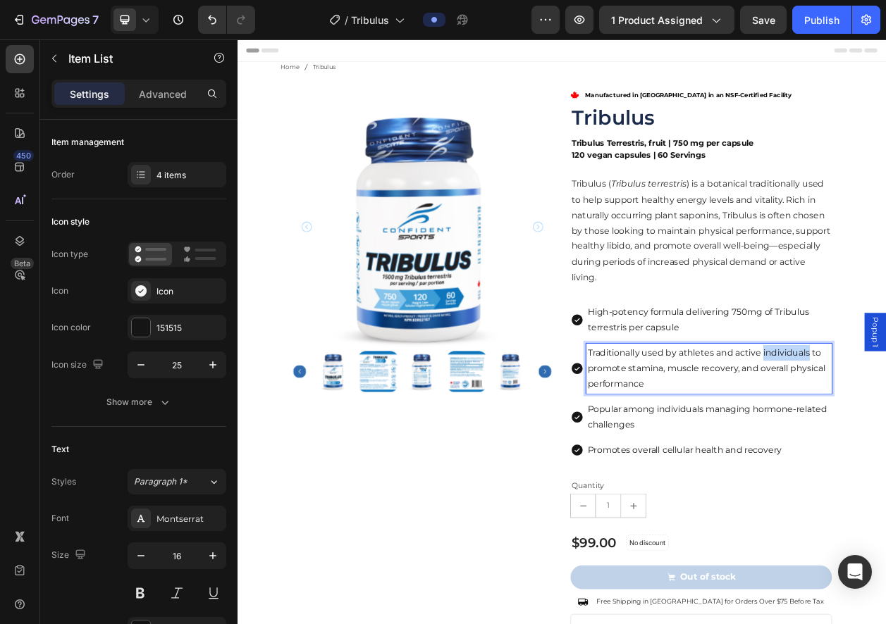
click at [885, 449] on span "Traditionally used by athletes and active individuals to promote stamina, muscl…" at bounding box center [849, 468] width 310 height 54
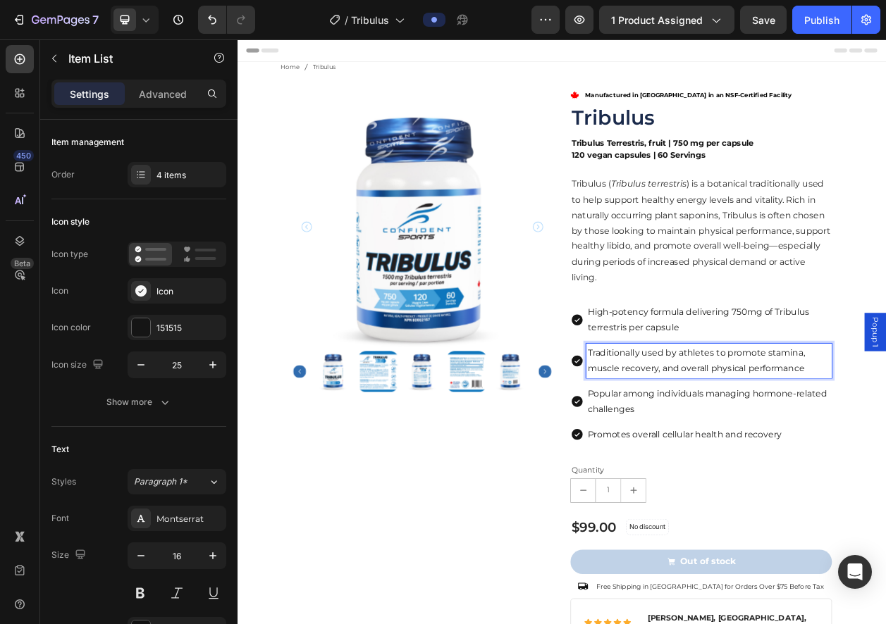
click at [772, 511] on p "Popular among individuals managing hormone-related challenges" at bounding box center [852, 512] width 316 height 41
click at [709, 500] on p "Popular among individuals managing hormone-related challenges" at bounding box center [852, 512] width 316 height 41
click at [709, 499] on p "Popular among individuals managing hormone-related challenges" at bounding box center [852, 512] width 316 height 41
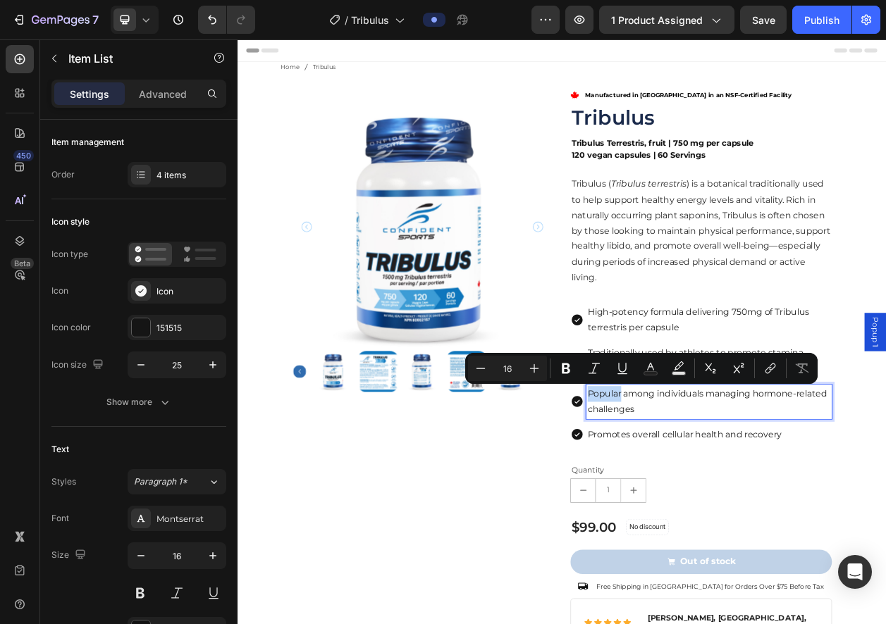
click at [709, 499] on p "Popular among individuals managing hormone-related challenges" at bounding box center [852, 512] width 316 height 41
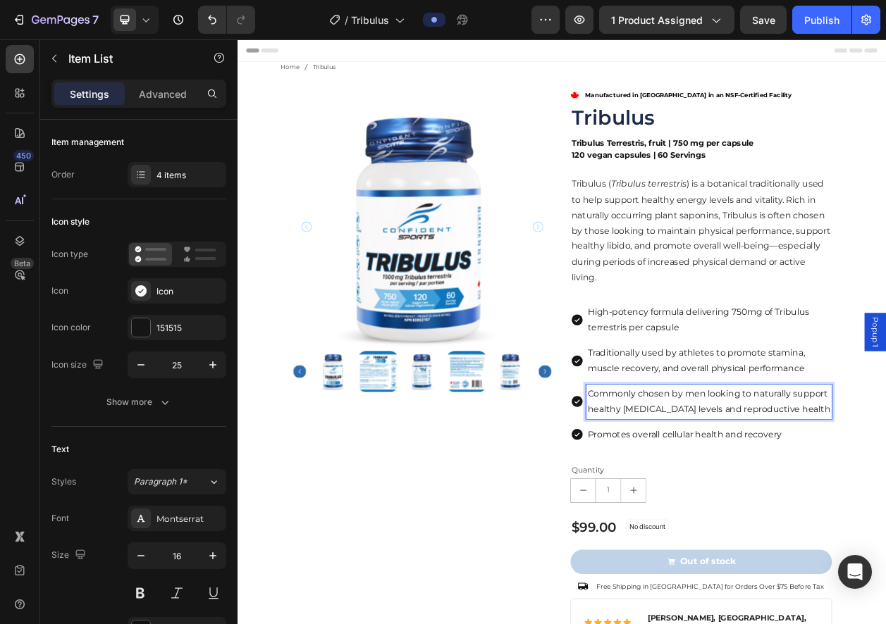
click at [885, 514] on span "Commonly chosen by men looking to naturally support healthy [MEDICAL_DATA] leve…" at bounding box center [852, 512] width 316 height 34
click at [812, 557] on p "Promotes overall cellular health and recovery" at bounding box center [852, 555] width 316 height 20
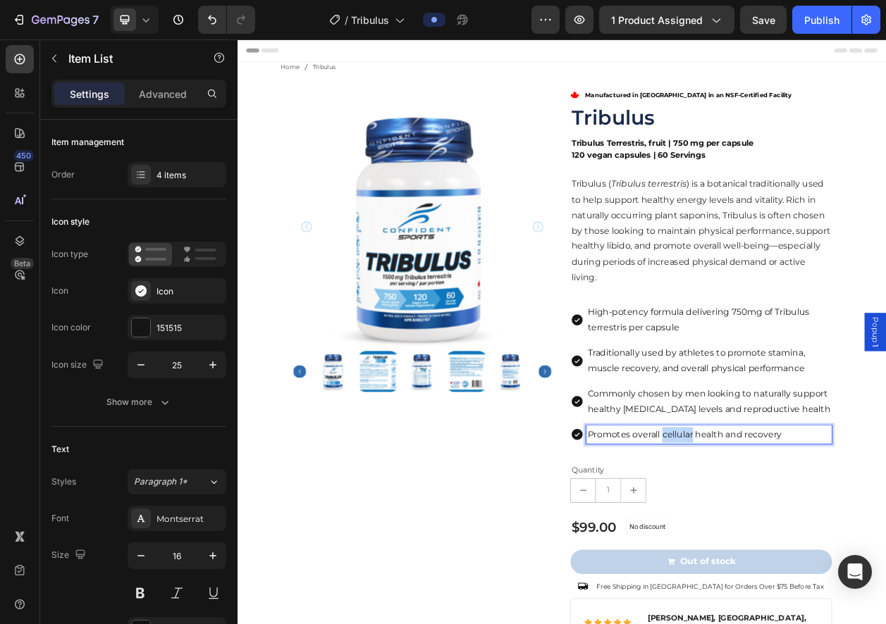
click at [812, 557] on p "Promotes overall cellular health and recovery" at bounding box center [852, 555] width 316 height 20
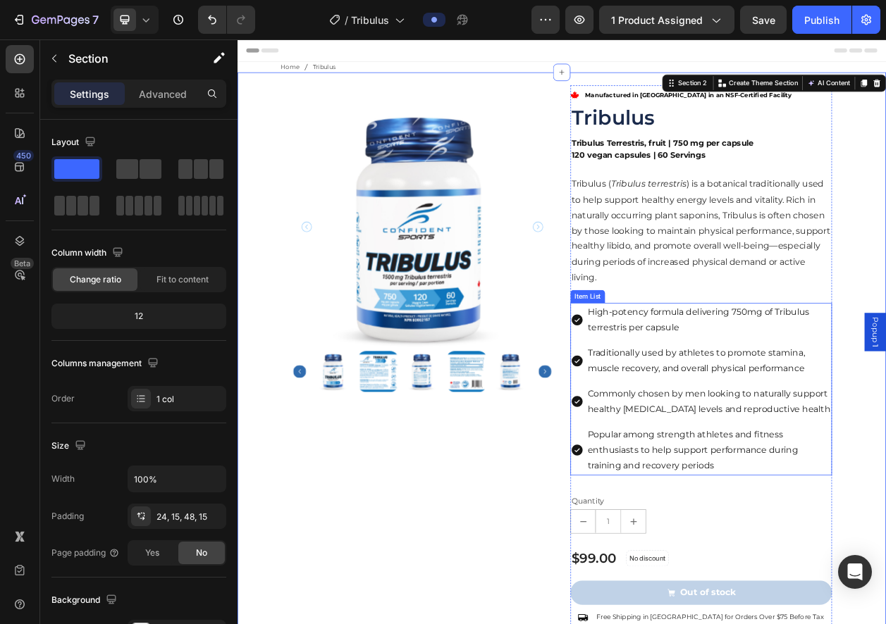
click at [883, 579] on span "Popular among strength athletes and fitness enthusiasts to help support perform…" at bounding box center [831, 575] width 274 height 54
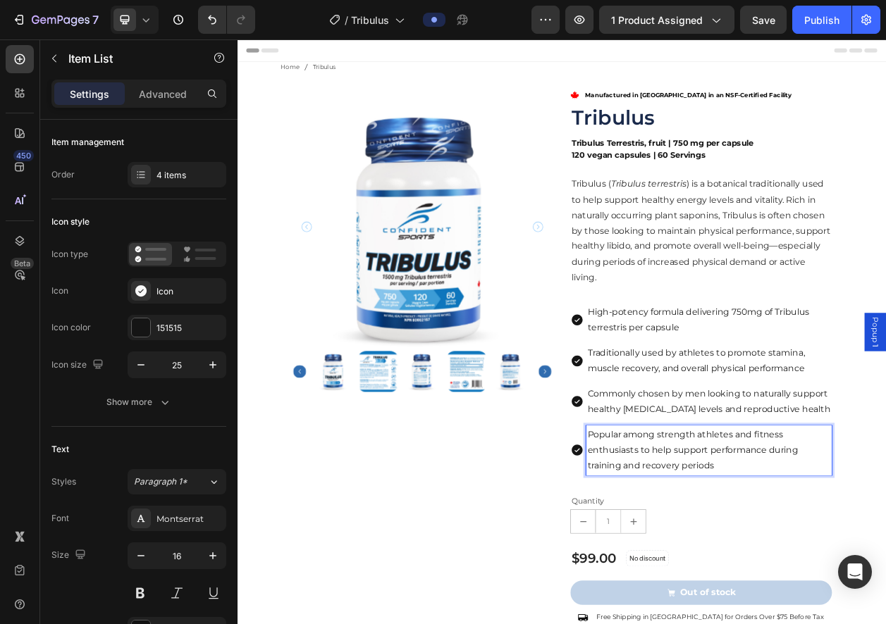
click at [885, 558] on span "Popular among strength athletes and fitness enthusiasts to help support perform…" at bounding box center [831, 575] width 274 height 54
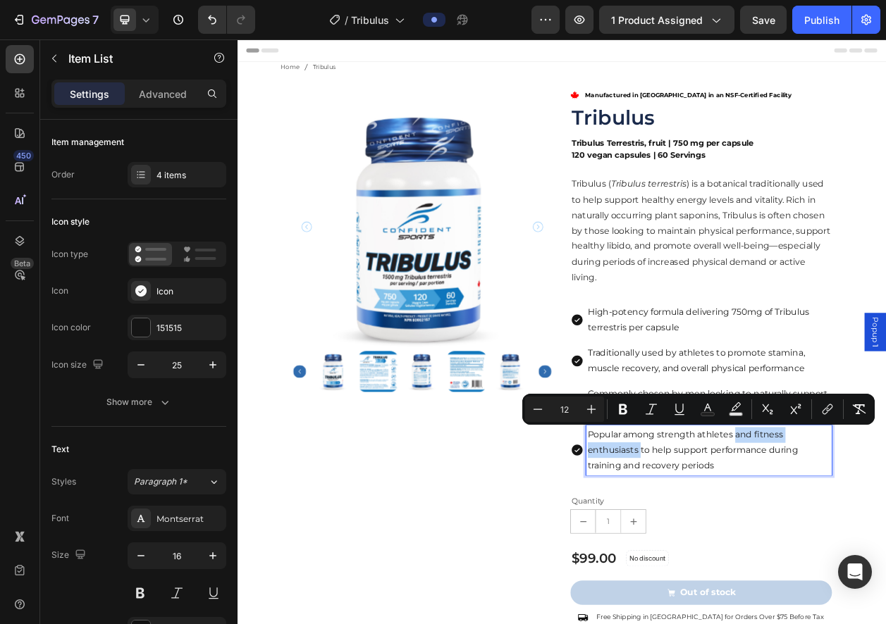
click at [754, 574] on span "Popular among strength athletes and fitness enthusiasts to help support perform…" at bounding box center [831, 575] width 274 height 54
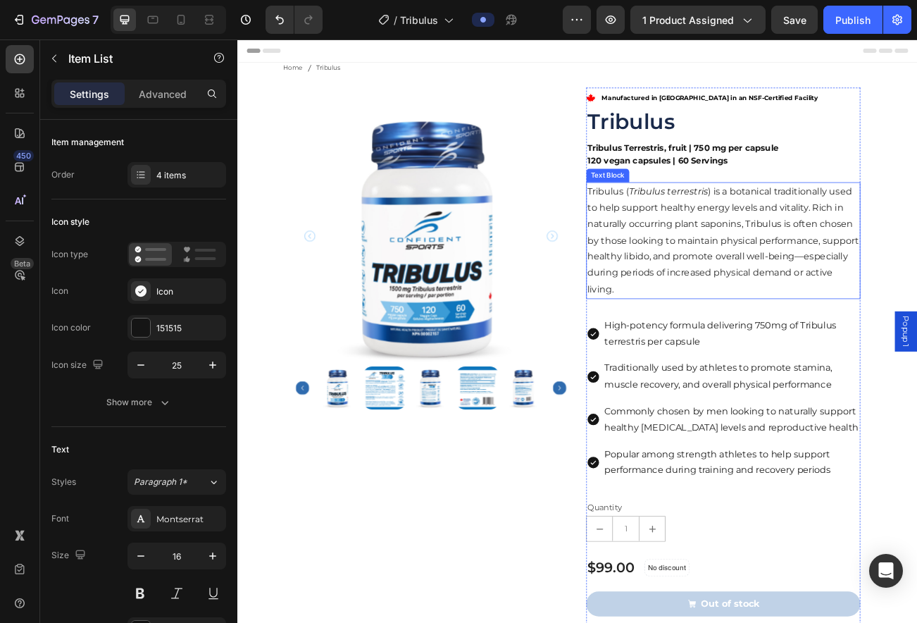
click at [845, 285] on span "Tribulus ( Tribulus terrestris ) is a botanical traditionally used to help supp…" at bounding box center [841, 288] width 337 height 135
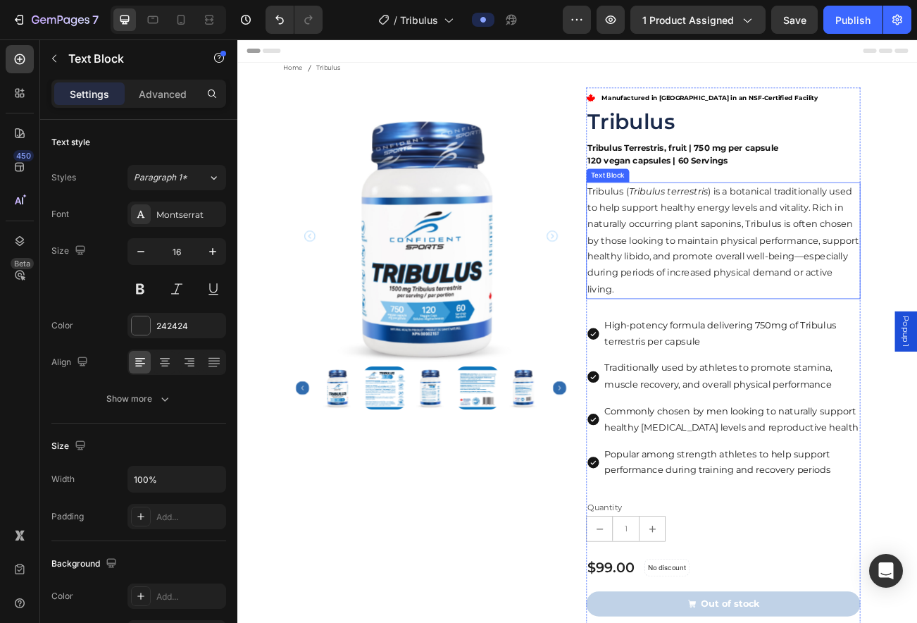
click at [845, 285] on span "Tribulus ( Tribulus terrestris ) is a botanical traditionally used to help supp…" at bounding box center [841, 288] width 337 height 135
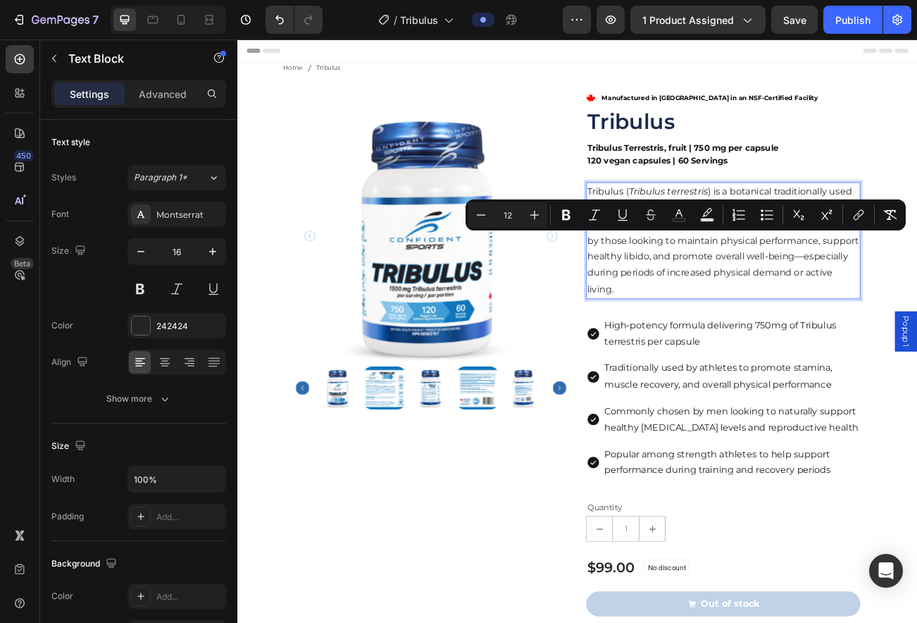
click at [716, 341] on p "Tribulus ( Tribulus terrestris ) is a botanical traditionally used to help supp…" at bounding box center [842, 289] width 338 height 142
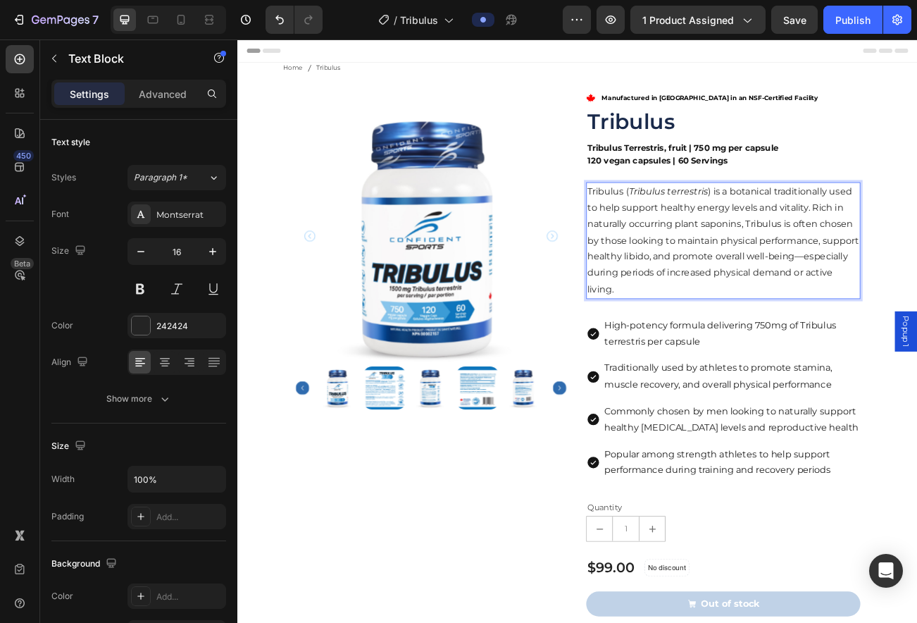
click at [718, 340] on p "Tribulus ( Tribulus terrestris ) is a botanical traditionally used to help supp…" at bounding box center [842, 289] width 338 height 142
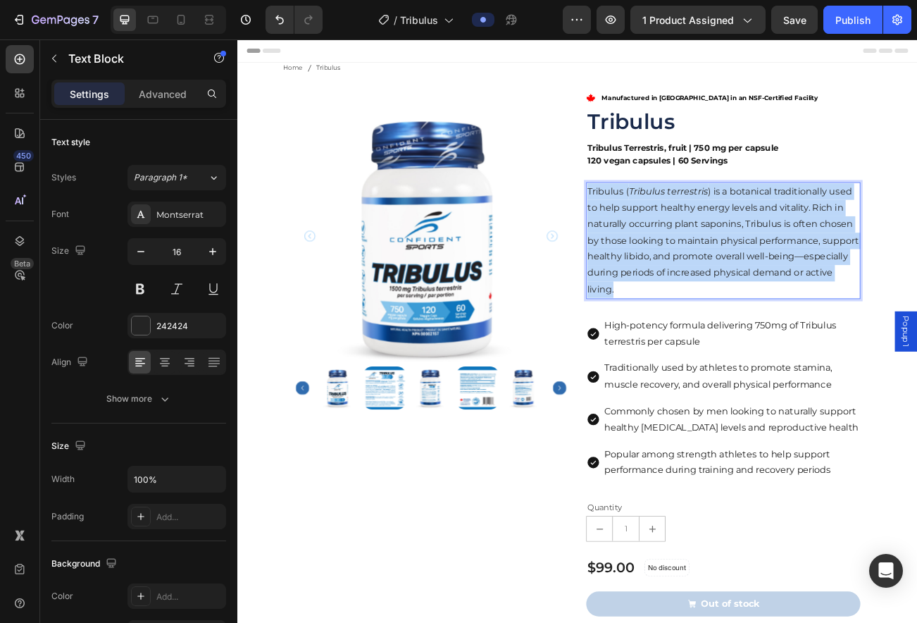
drag, startPoint x: 730, startPoint y: 349, endPoint x: 664, endPoint y: 217, distance: 147.8
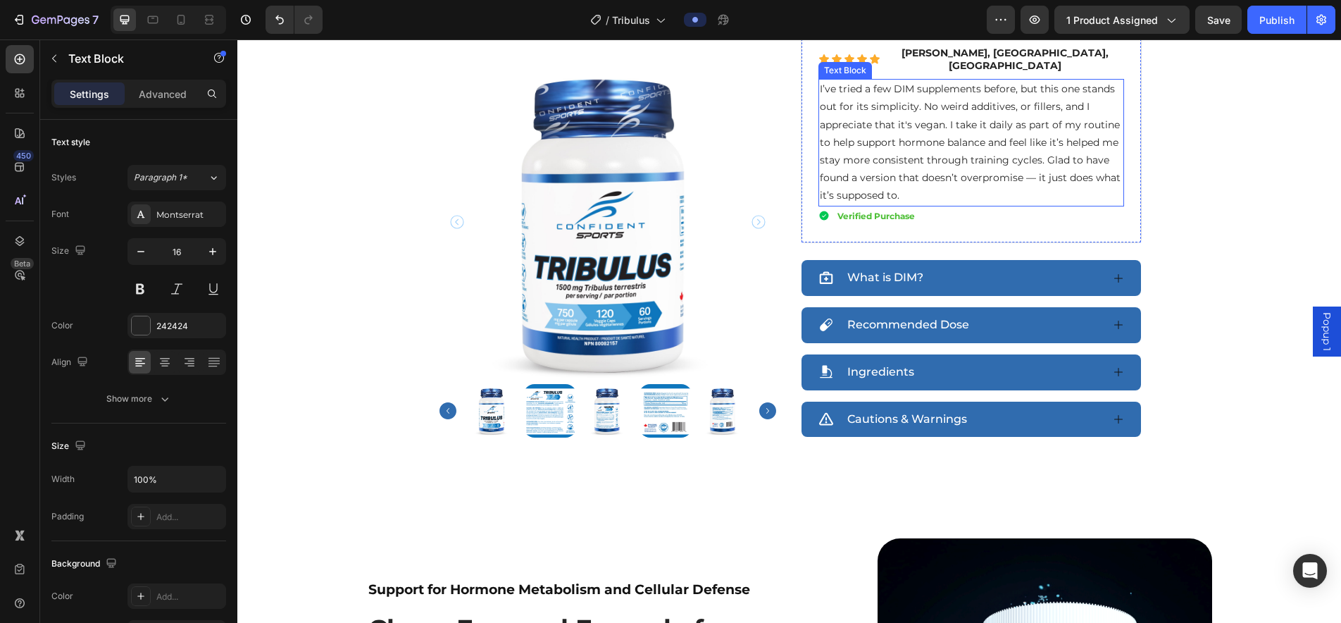
scroll to position [614, 0]
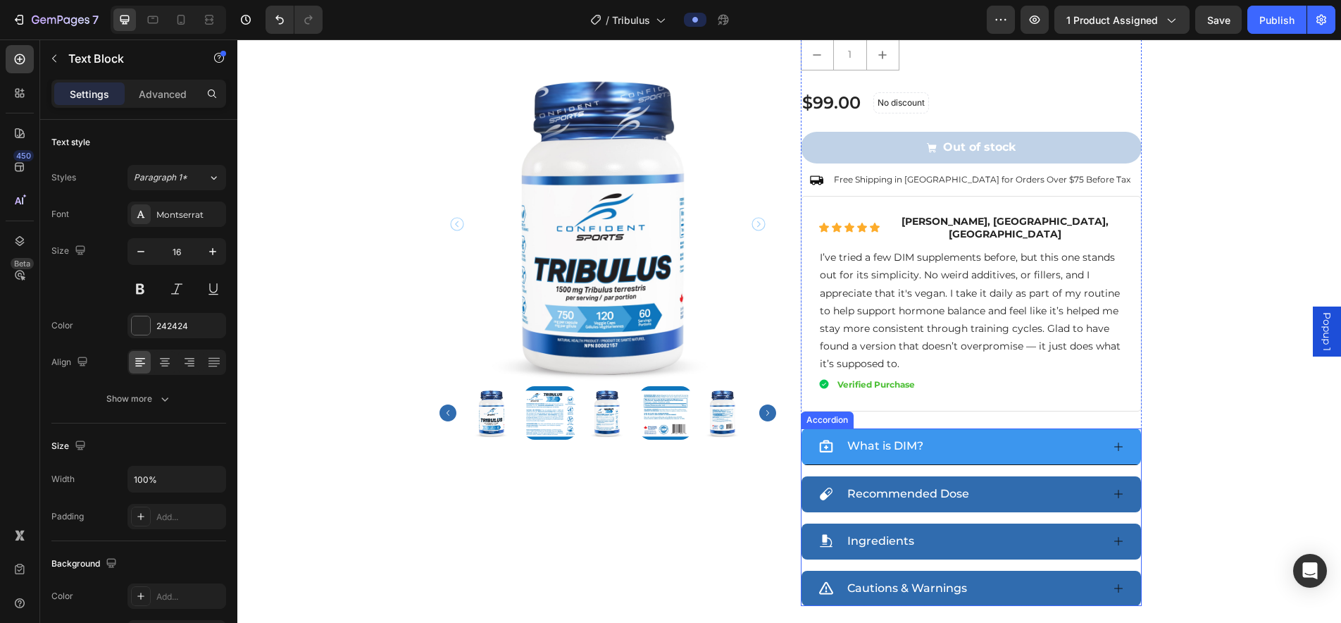
click at [885, 434] on div "What is DIM?" at bounding box center [960, 446] width 283 height 25
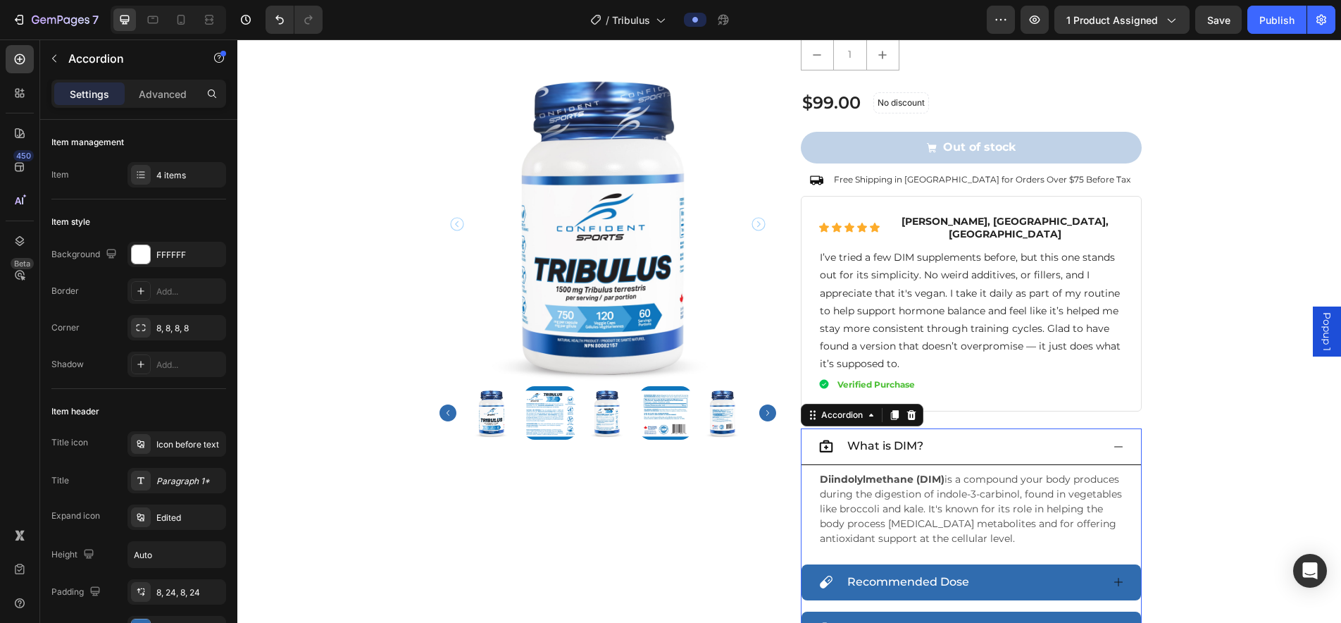
click at [864, 439] on span "What is DIM?" at bounding box center [886, 445] width 76 height 13
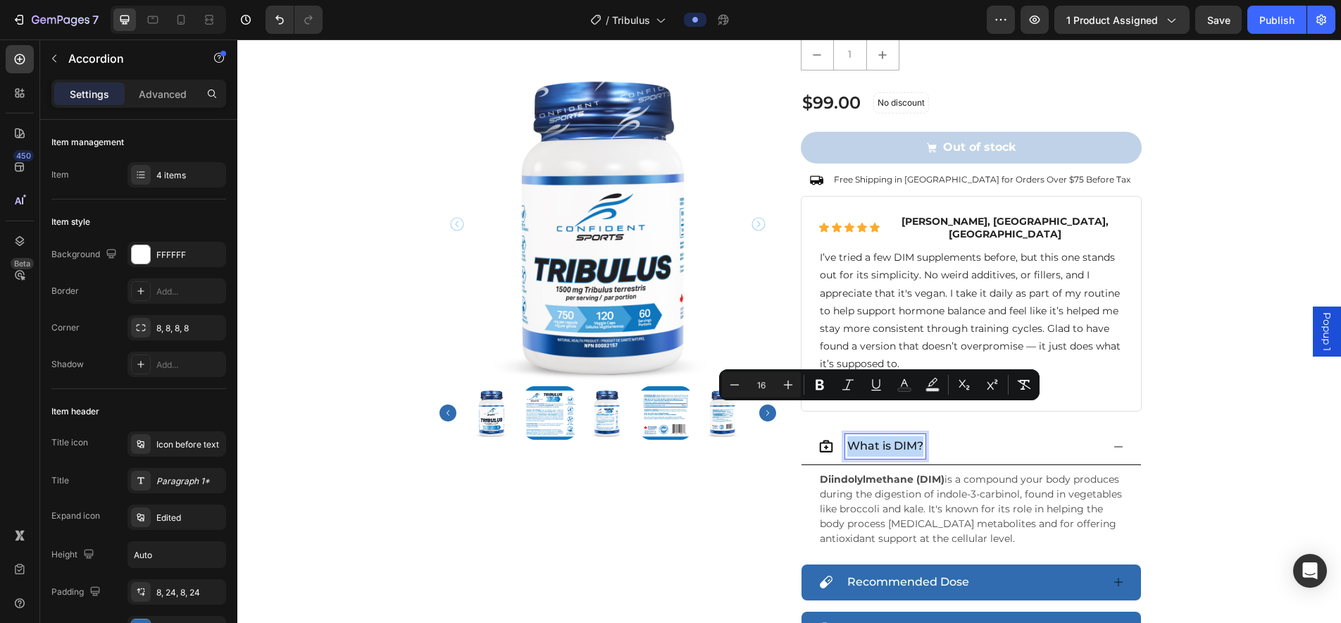
click at [885, 439] on span "What is DIM?" at bounding box center [886, 445] width 76 height 13
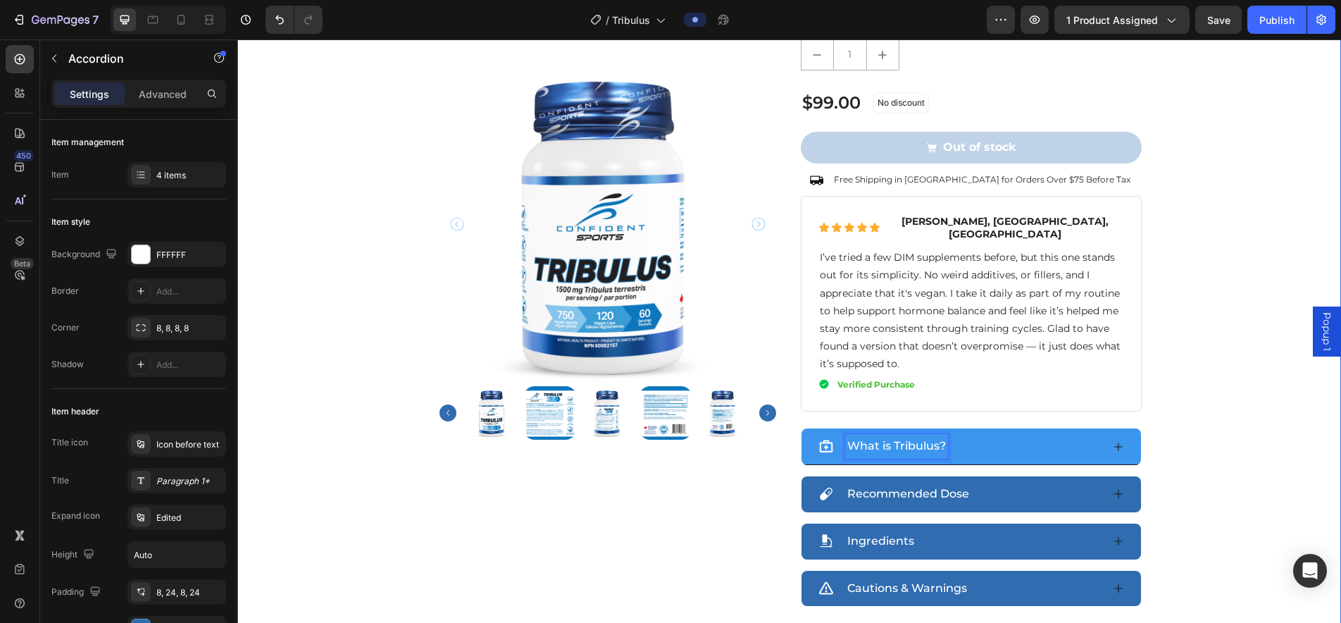
scroll to position [0, 0]
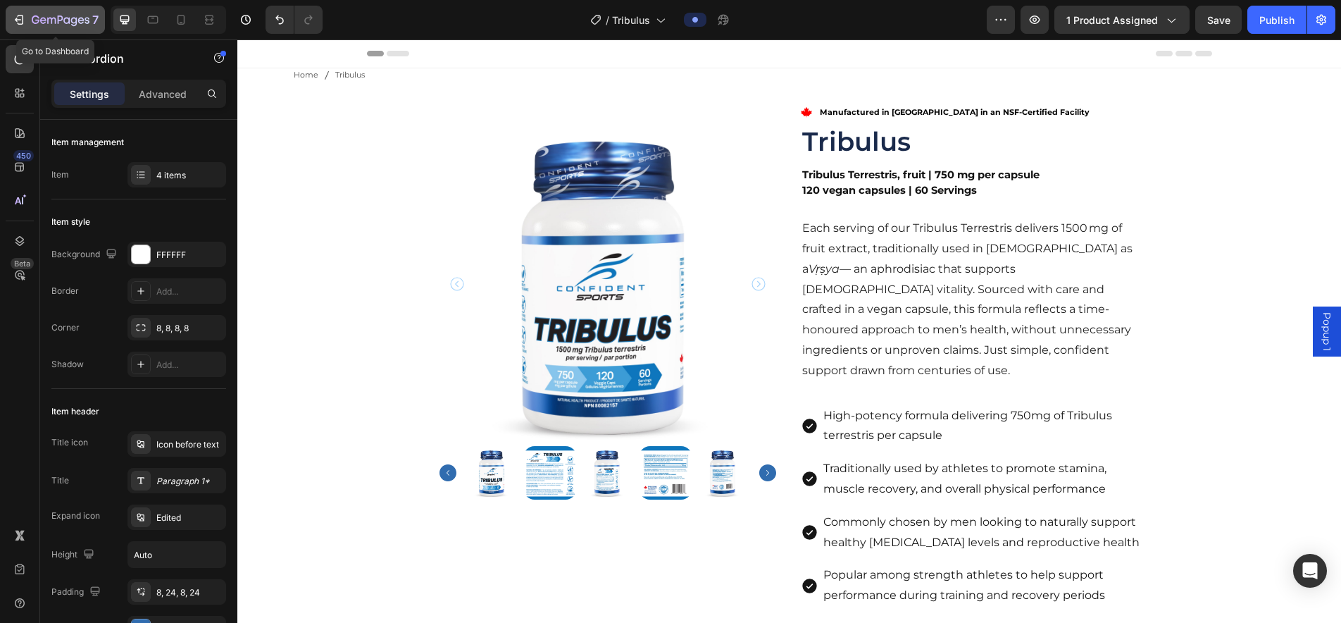
click at [47, 20] on icon "button" at bounding box center [51, 21] width 8 height 6
